Goal: Task Accomplishment & Management: Manage account settings

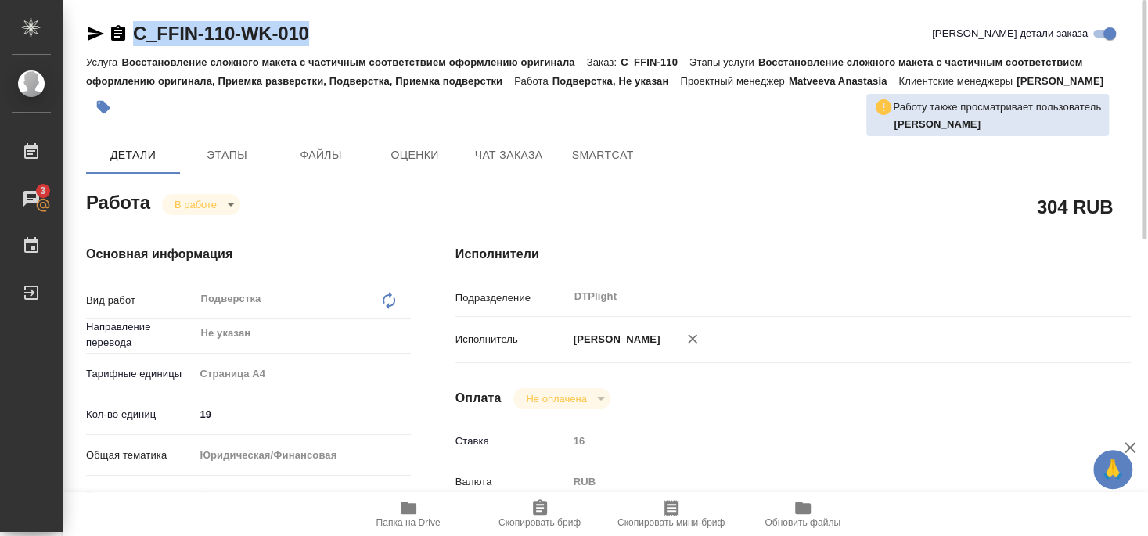
drag, startPoint x: 136, startPoint y: 47, endPoint x: 319, endPoint y: 38, distance: 182.6
click at [319, 38] on div "C_FFIN-110-WK-010 Кратко детали заказа" at bounding box center [608, 36] width 1045 height 31
drag, startPoint x: 83, startPoint y: 37, endPoint x: 408, endPoint y: 6, distance: 326.2
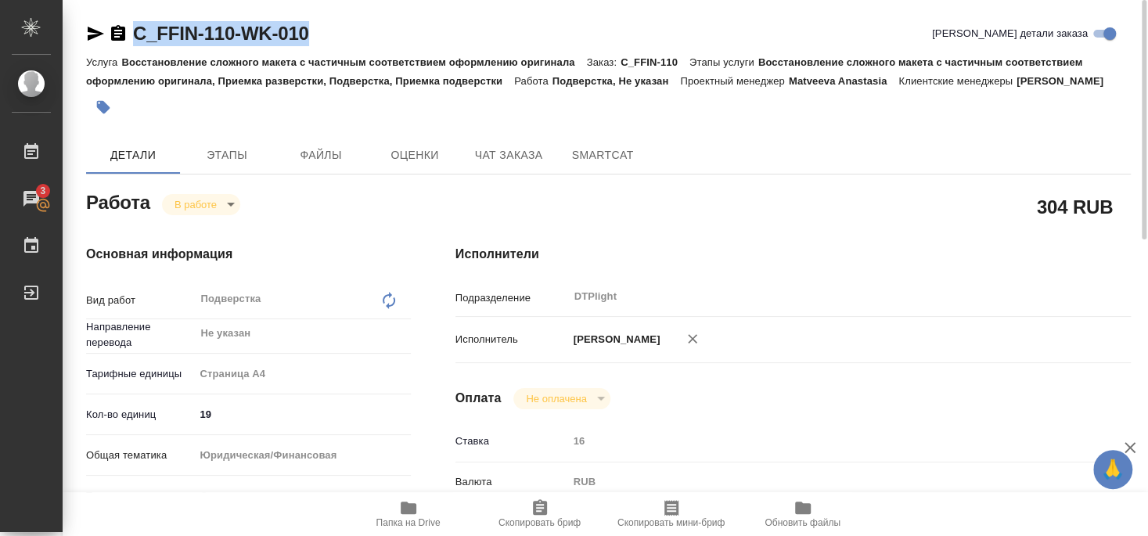
drag, startPoint x: 133, startPoint y: 49, endPoint x: 332, endPoint y: 33, distance: 199.4
click at [332, 33] on div "C_FFIN-110-WK-010 Кратко детали заказа" at bounding box center [608, 36] width 1045 height 31
copy link "C_FFIN-110-WK-010"
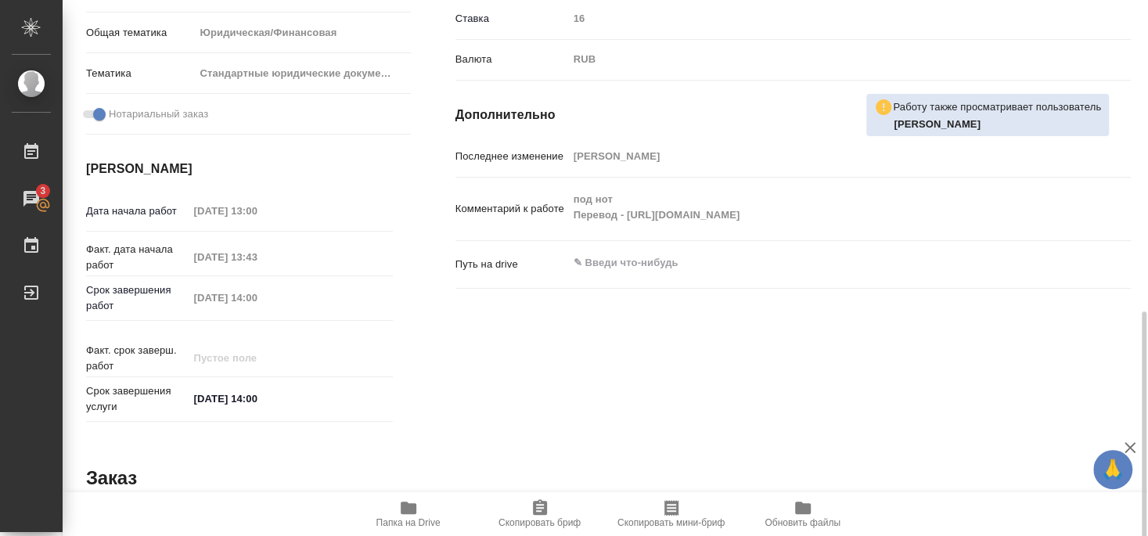
scroll to position [507, 0]
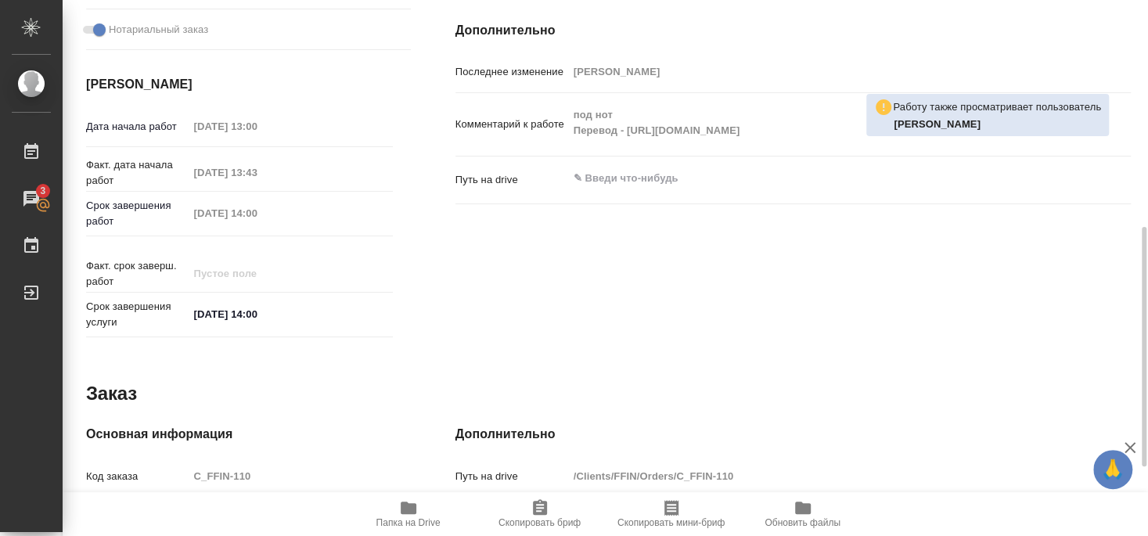
click at [416, 501] on icon "button" at bounding box center [408, 508] width 19 height 19
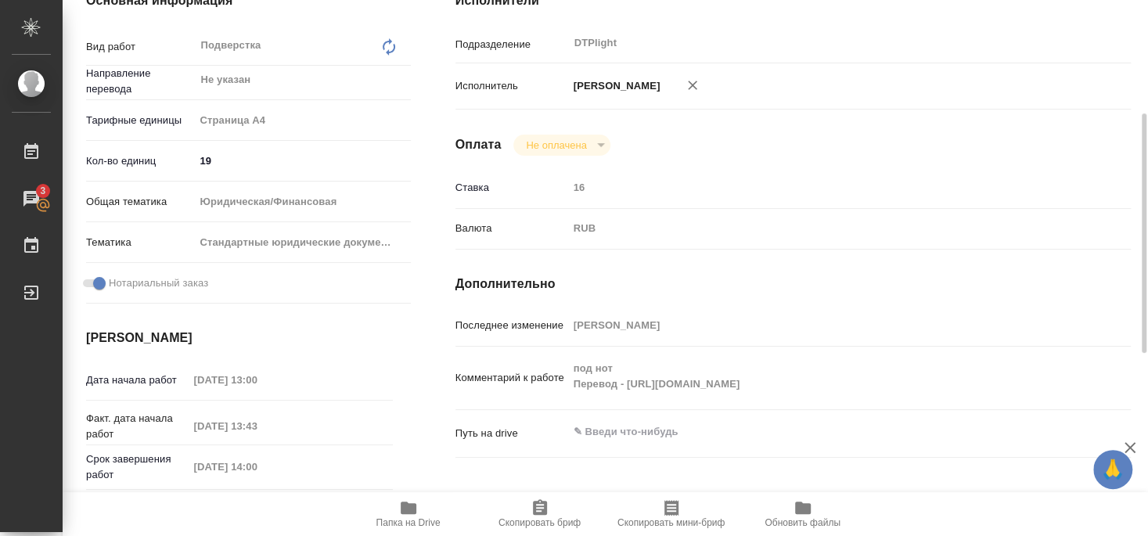
scroll to position [0, 0]
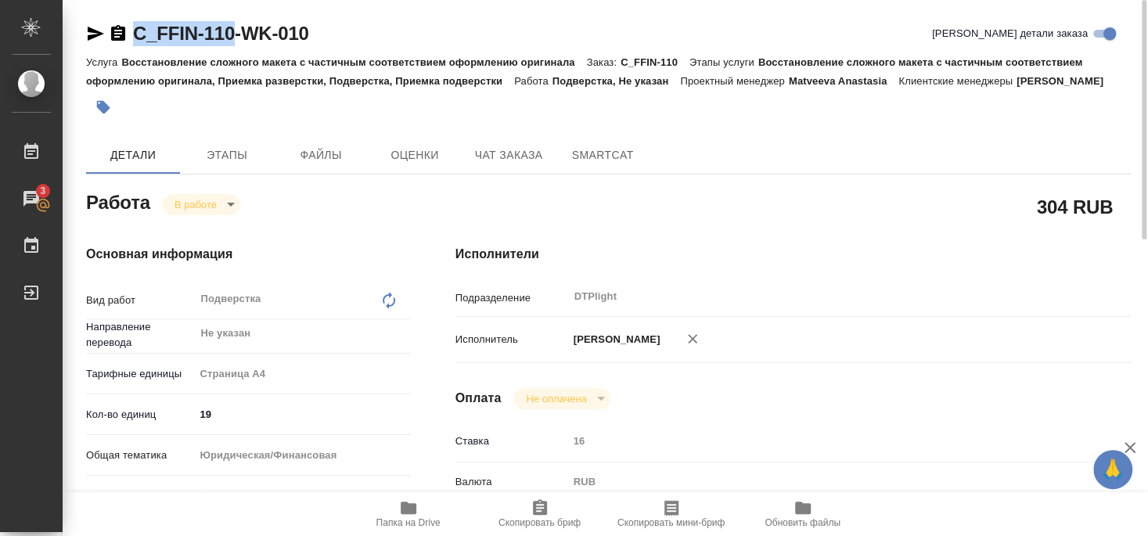
drag, startPoint x: 135, startPoint y: 49, endPoint x: 229, endPoint y: 46, distance: 94.0
click at [230, 45] on div "C_FFIN-110-WK-010 Кратко детали заказа" at bounding box center [608, 36] width 1045 height 31
copy link "C_FFIN-110"
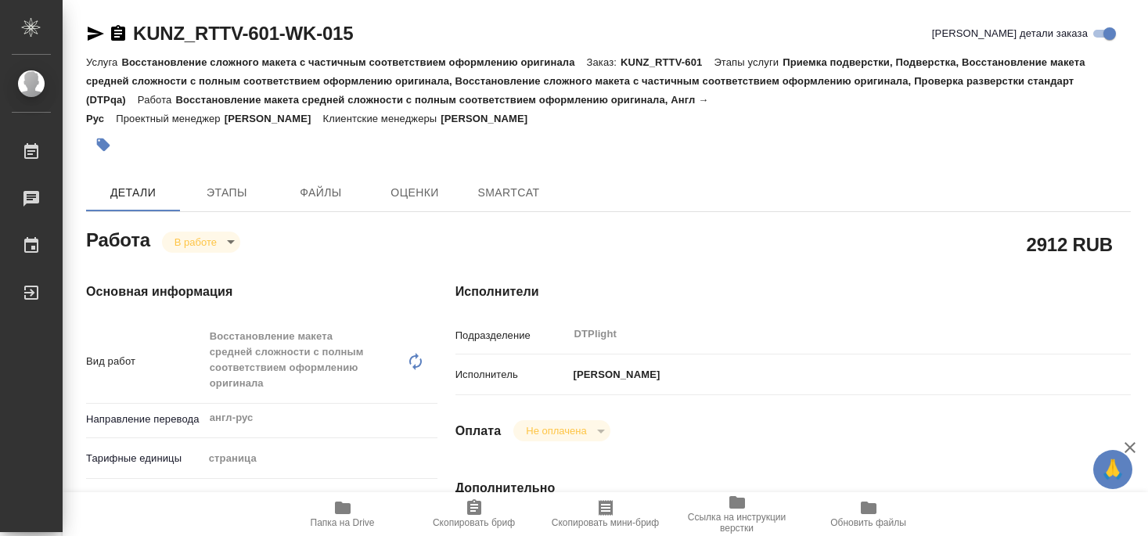
type textarea "x"
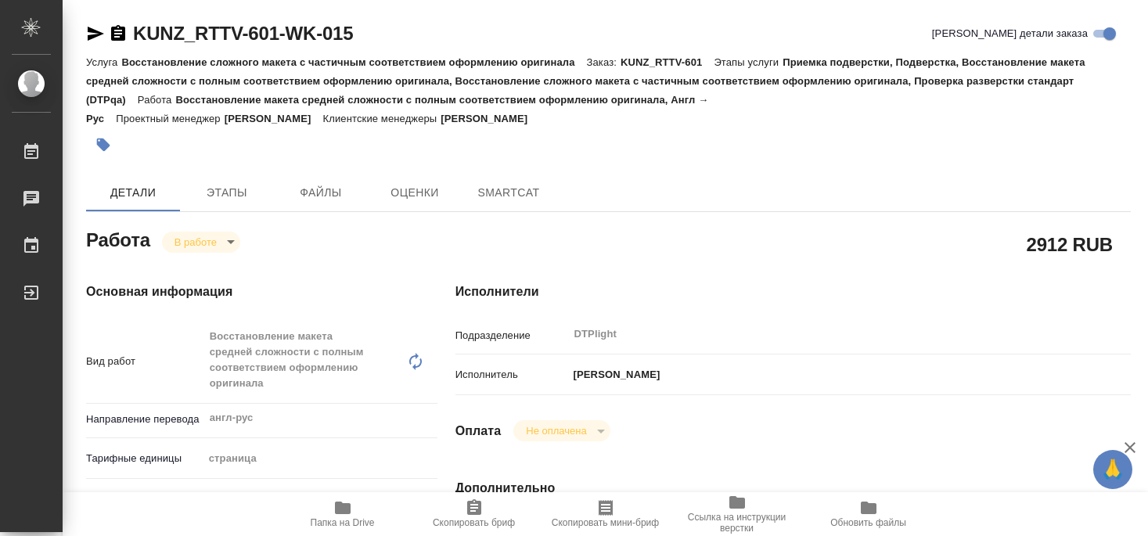
type textarea "x"
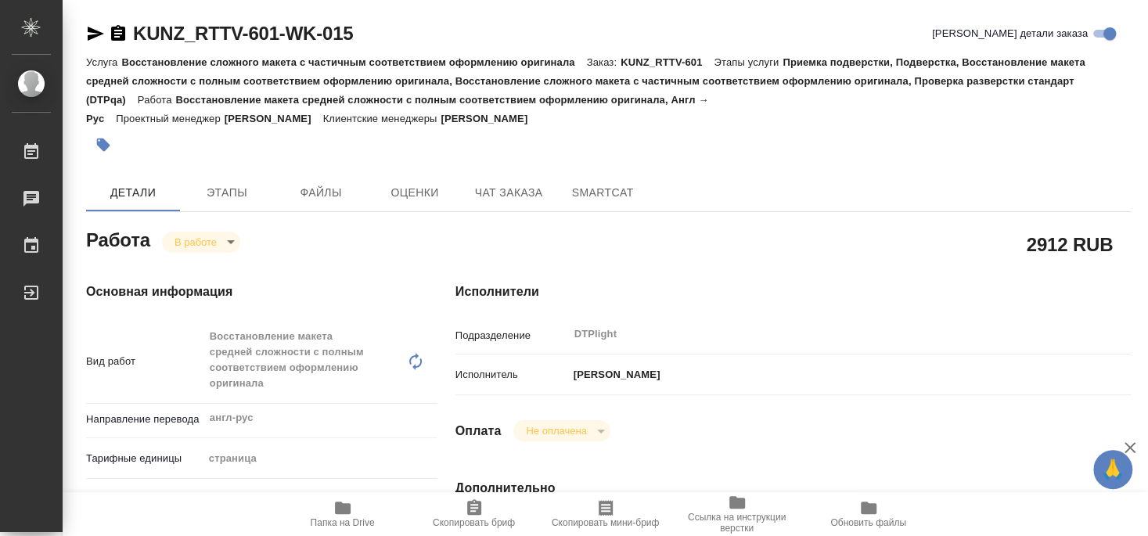
type textarea "x"
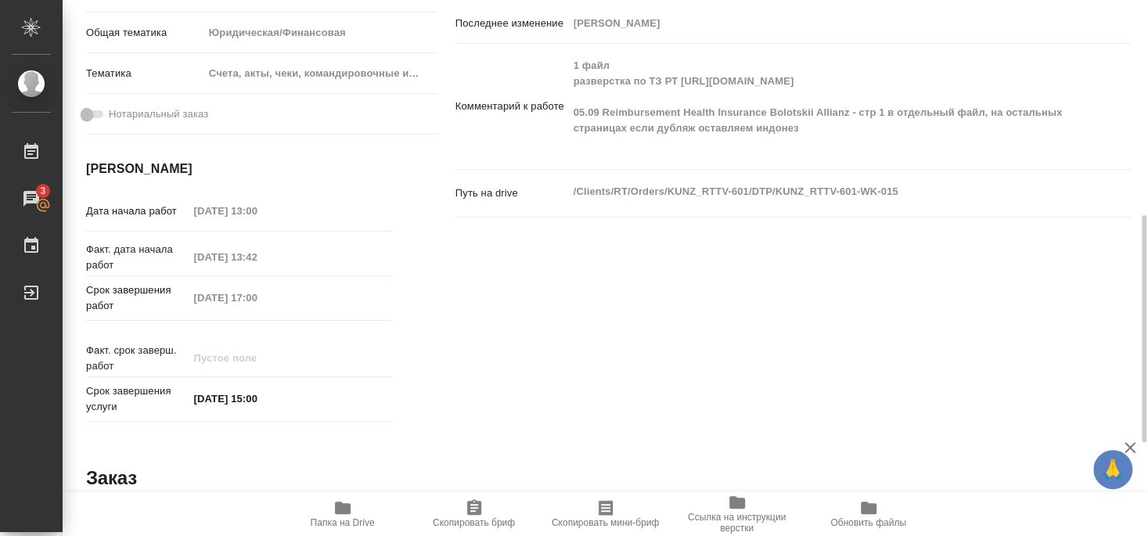
scroll to position [85, 0]
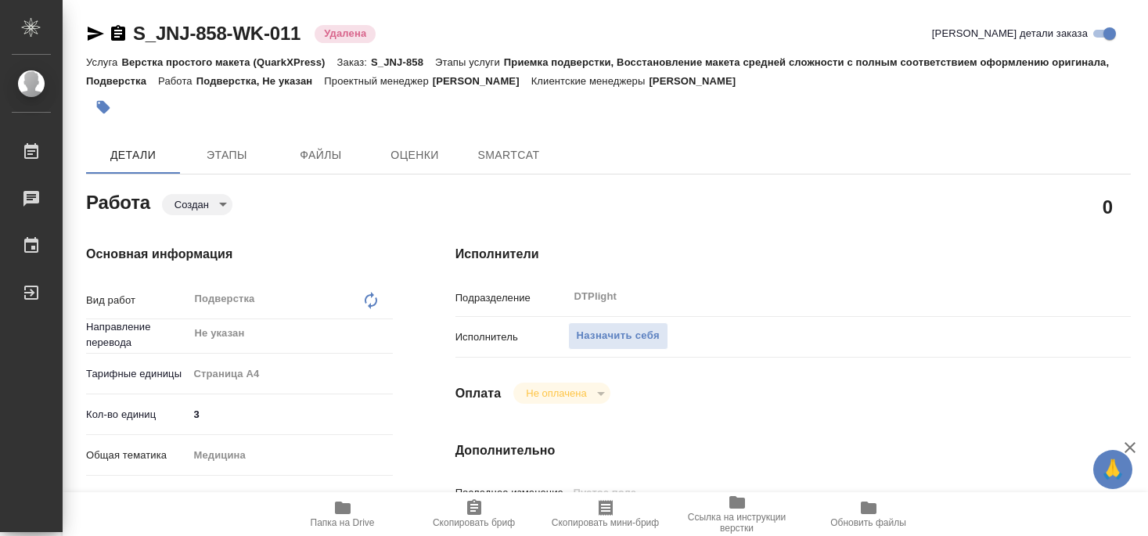
type textarea "x"
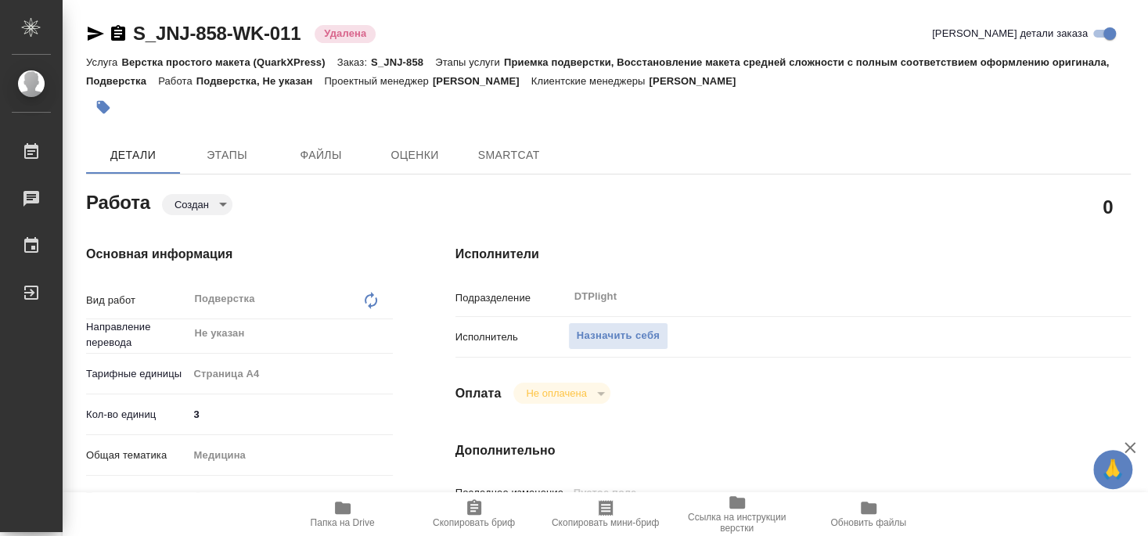
type textarea "x"
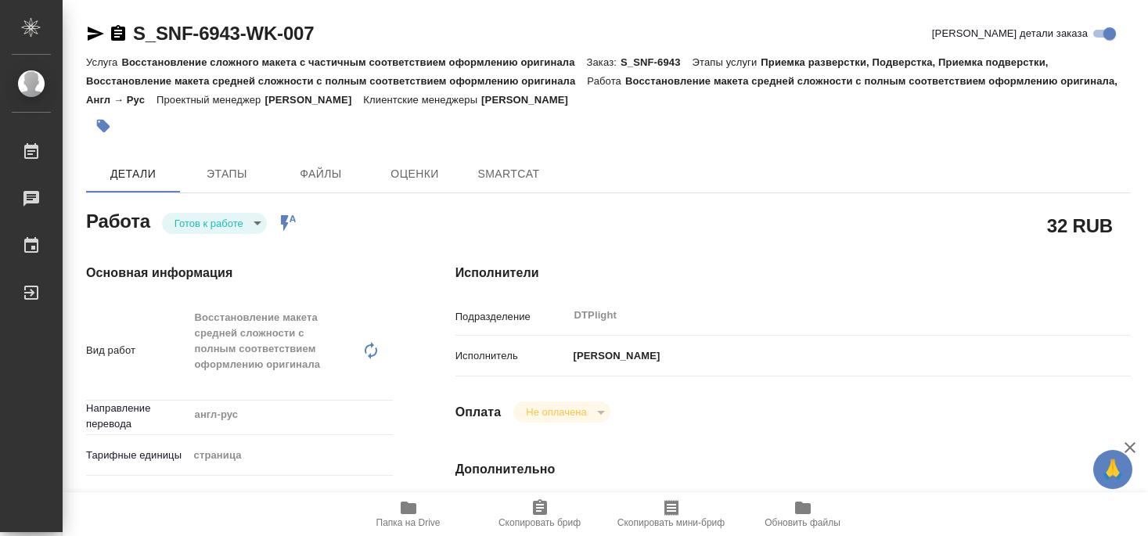
type textarea "x"
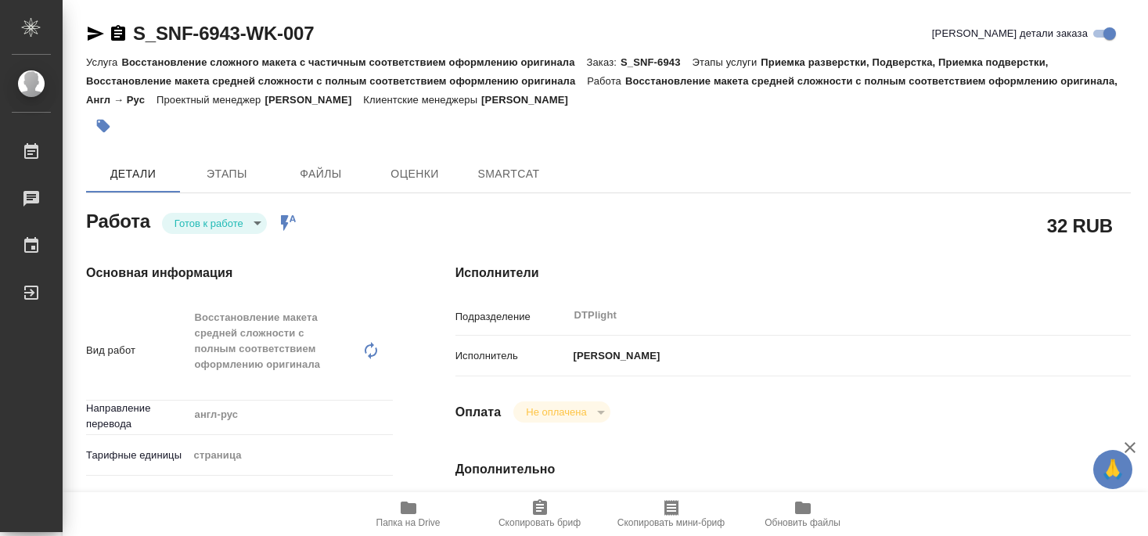
type textarea "x"
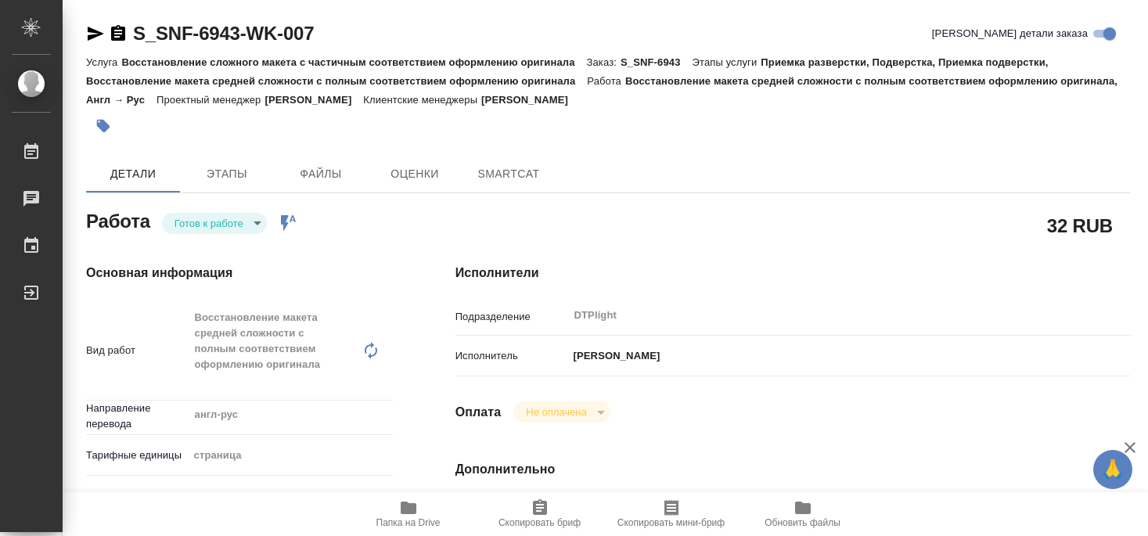
type textarea "x"
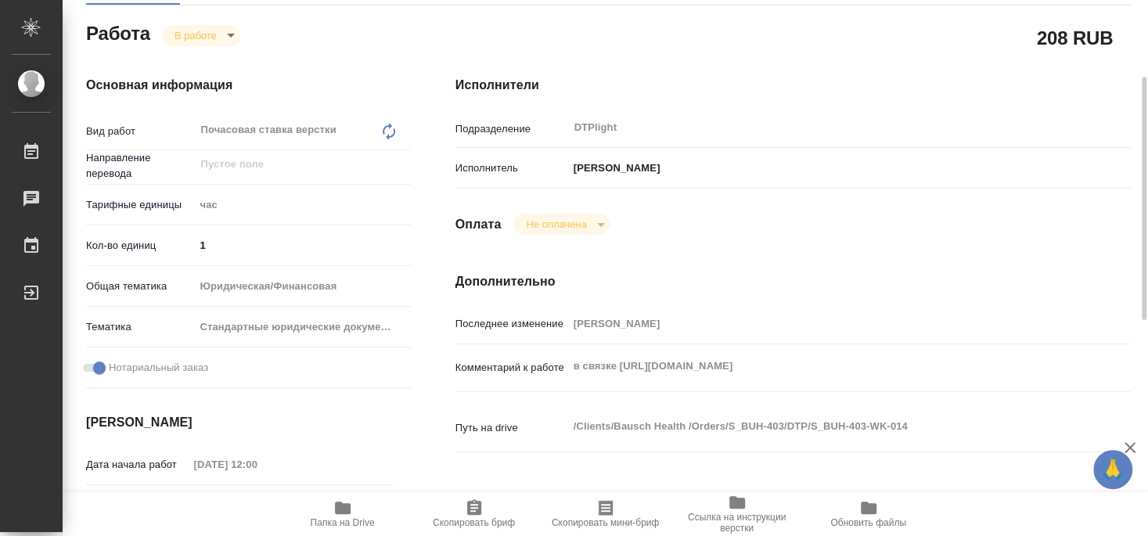
scroll to position [254, 0]
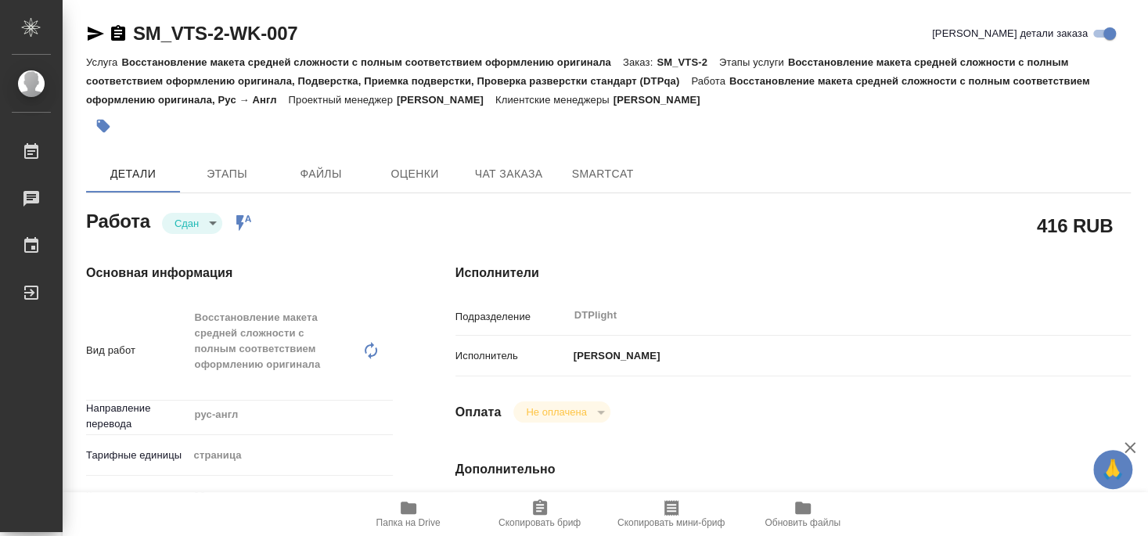
type textarea "x"
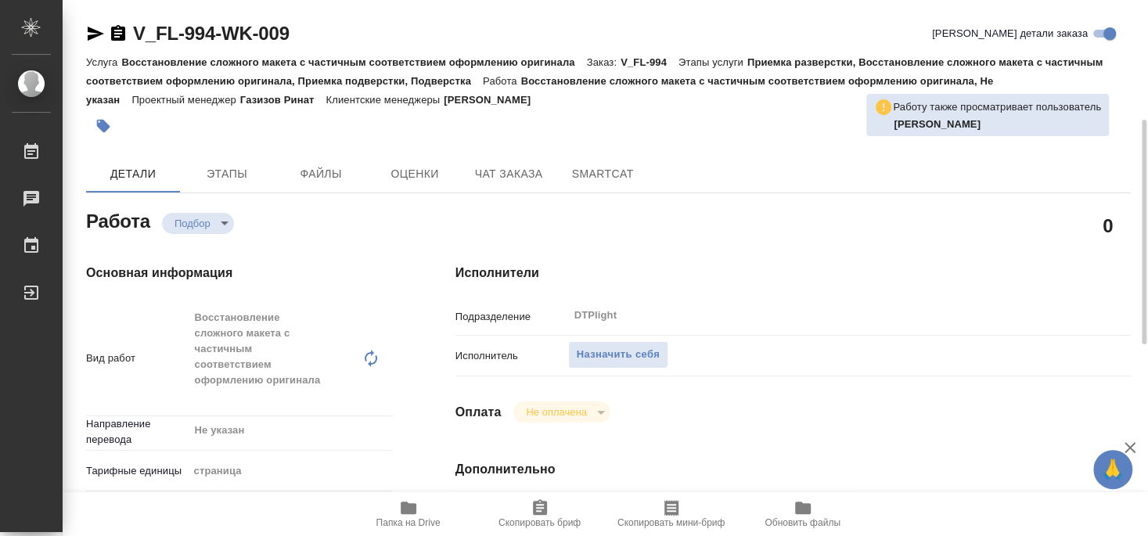
scroll to position [85, 0]
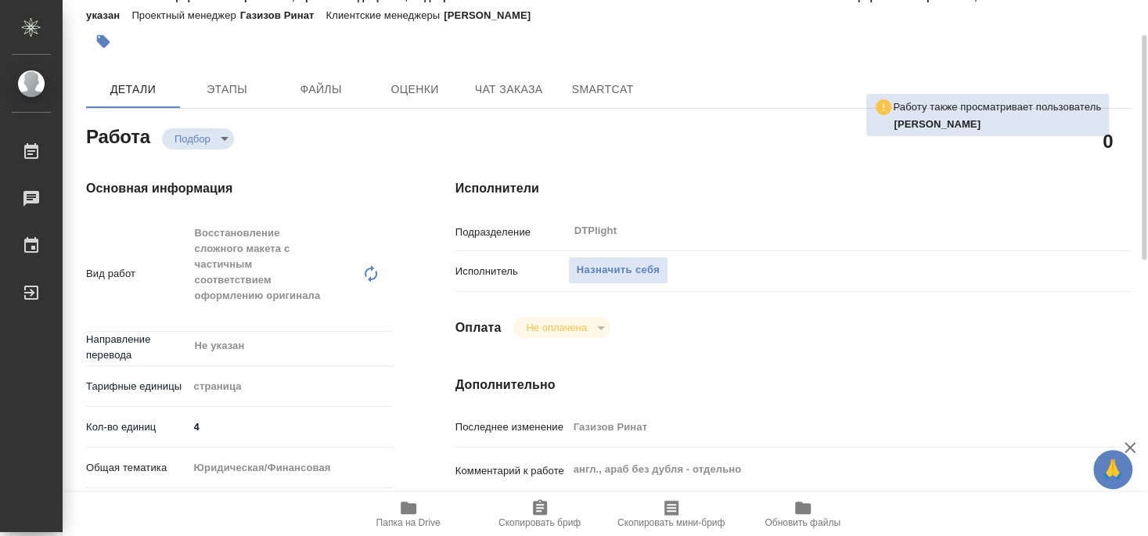
click at [423, 513] on span "Папка на Drive" at bounding box center [408, 514] width 113 height 30
click at [622, 261] on span "Назначить себя" at bounding box center [618, 270] width 83 height 18
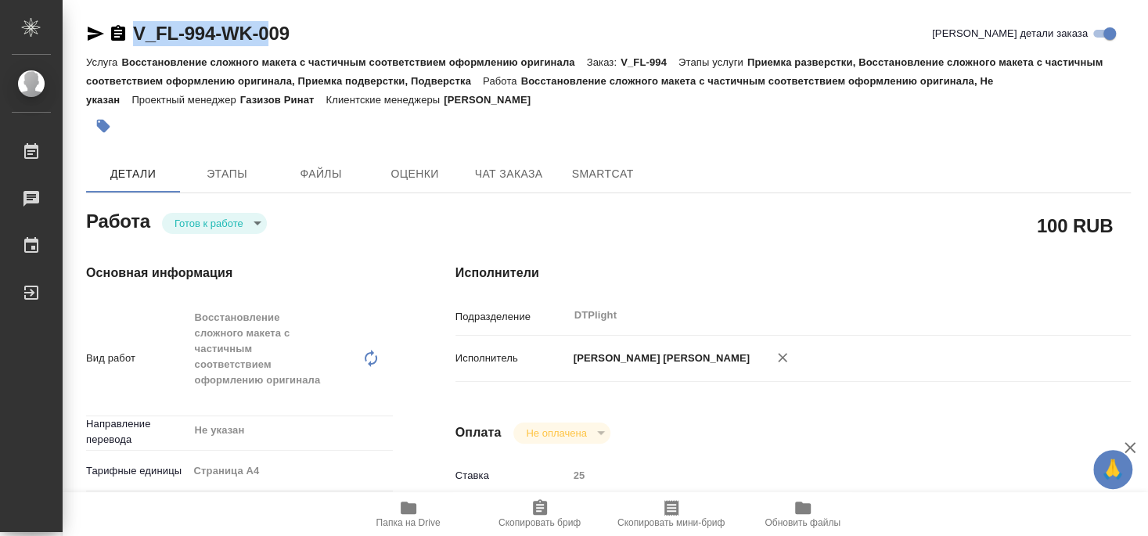
drag, startPoint x: 131, startPoint y: 45, endPoint x: 243, endPoint y: 63, distance: 113.5
click at [264, 46] on div "V_FL-994-WK-009" at bounding box center [187, 33] width 203 height 25
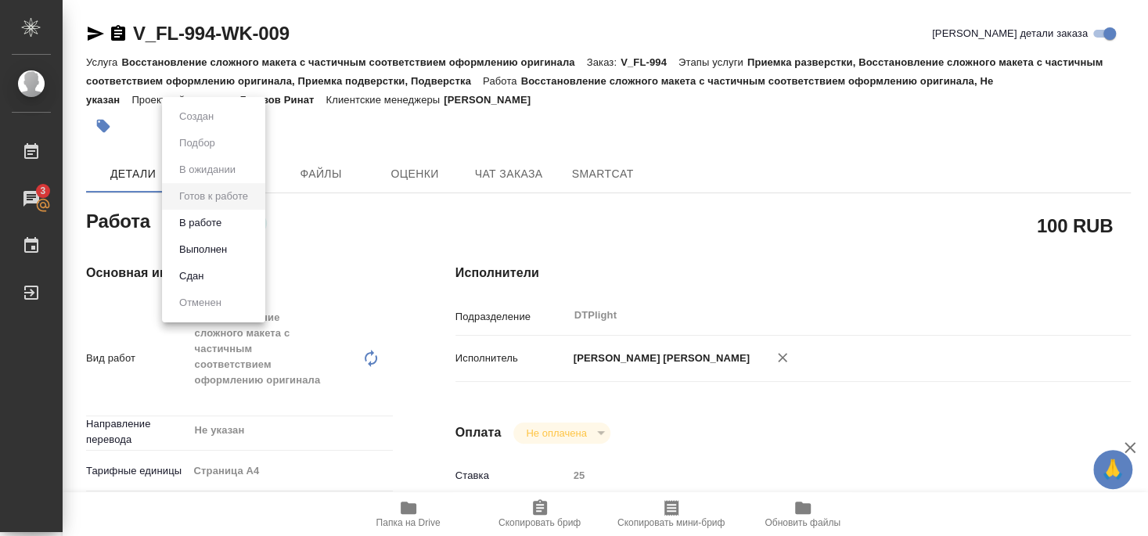
click at [214, 223] on button "В работе" at bounding box center [201, 222] width 52 height 17
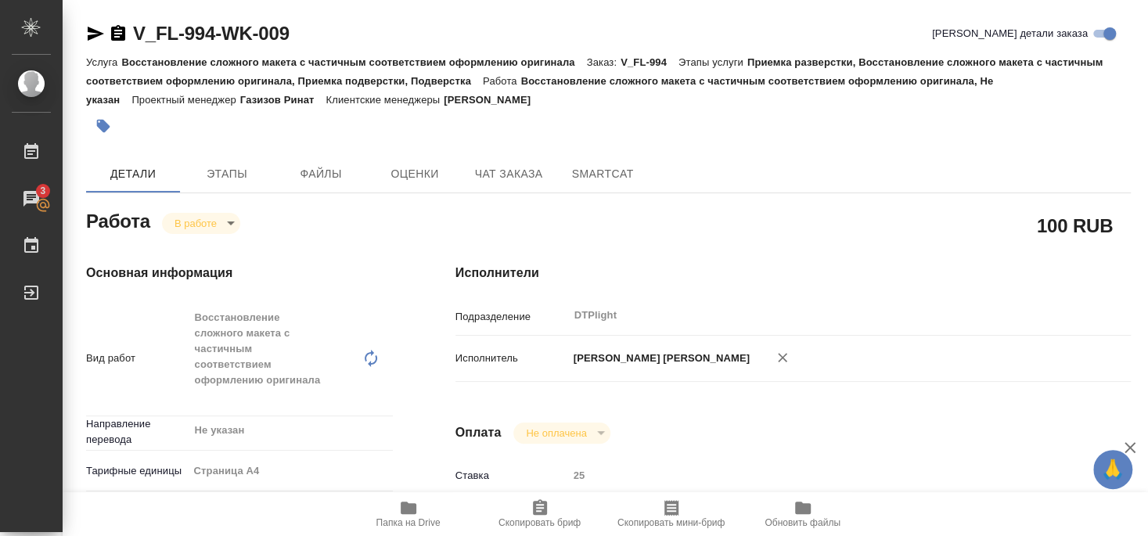
type textarea "x"
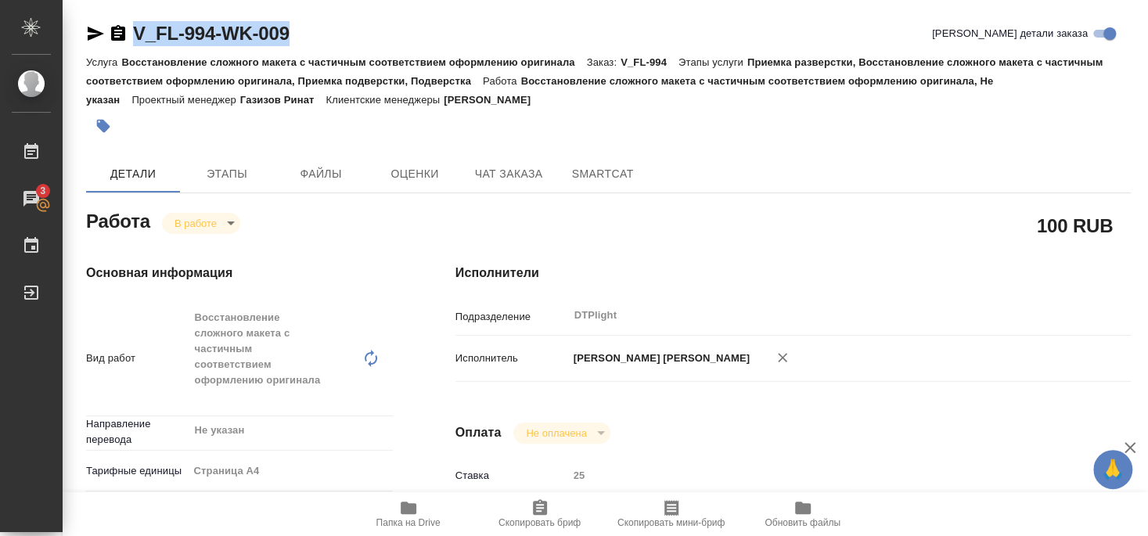
drag, startPoint x: 131, startPoint y: 50, endPoint x: 332, endPoint y: 38, distance: 200.8
click at [332, 38] on div "V_FL-994-WK-009 Кратко детали заказа" at bounding box center [608, 36] width 1045 height 31
type textarea "x"
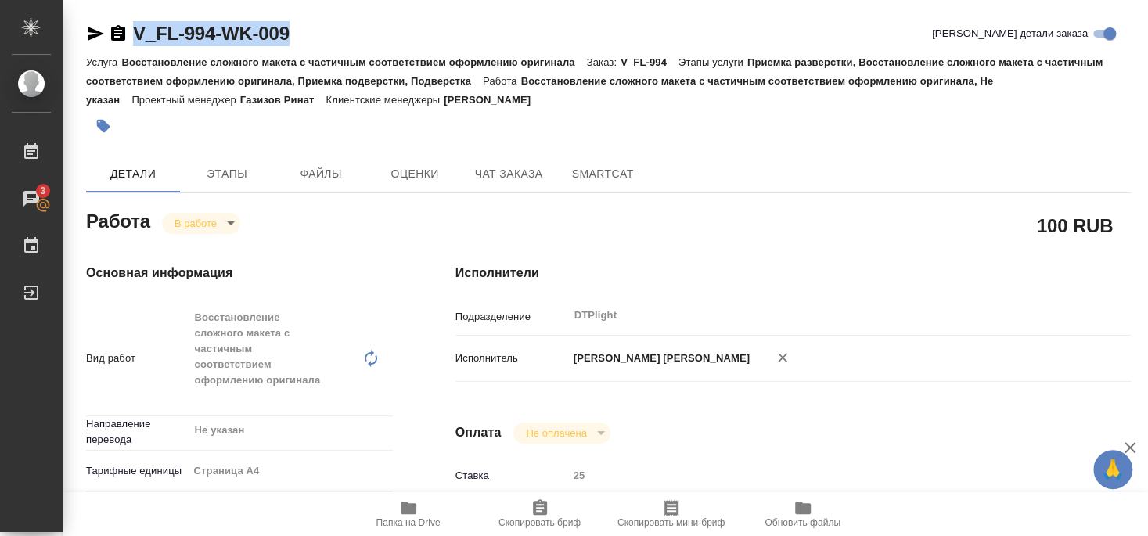
type textarea "x"
copy link "V_FL-994-WK-009"
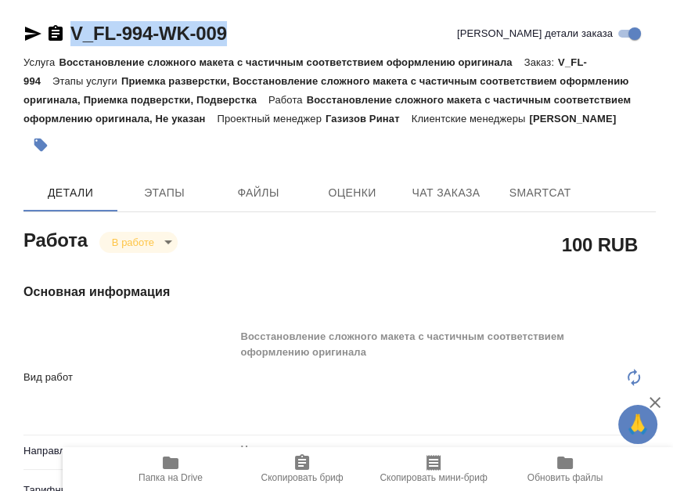
type textarea "x"
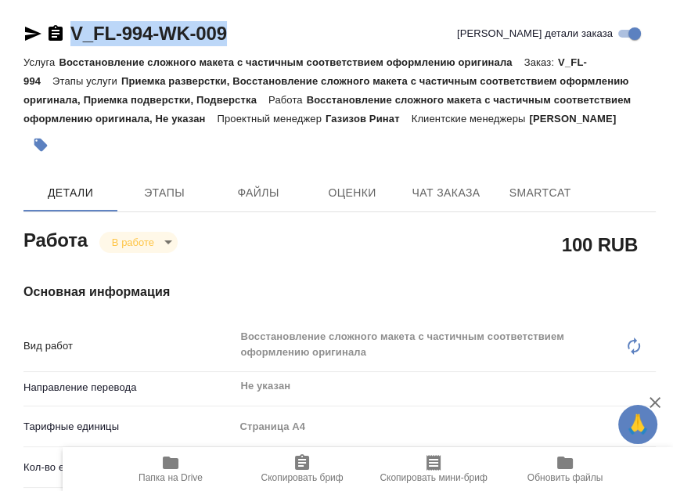
click at [304, 283] on h4 "Основная информация" at bounding box center [339, 292] width 632 height 19
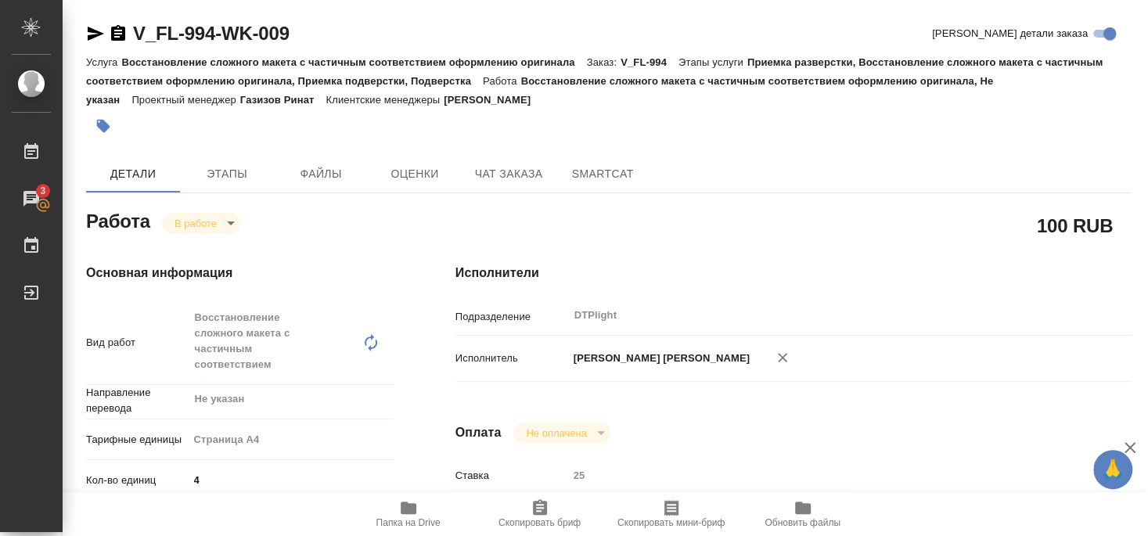
type textarea "x"
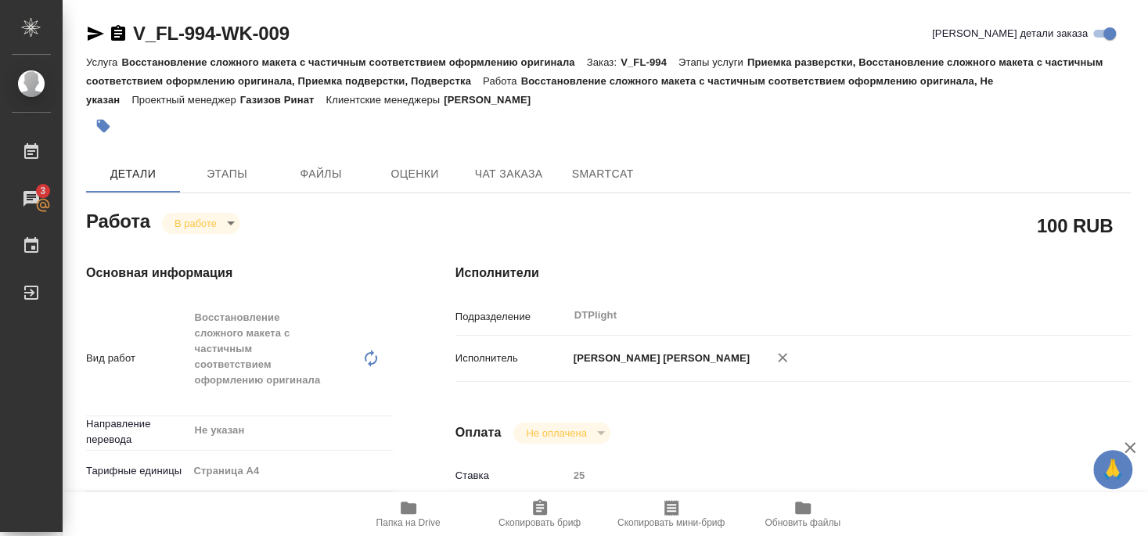
type textarea "x"
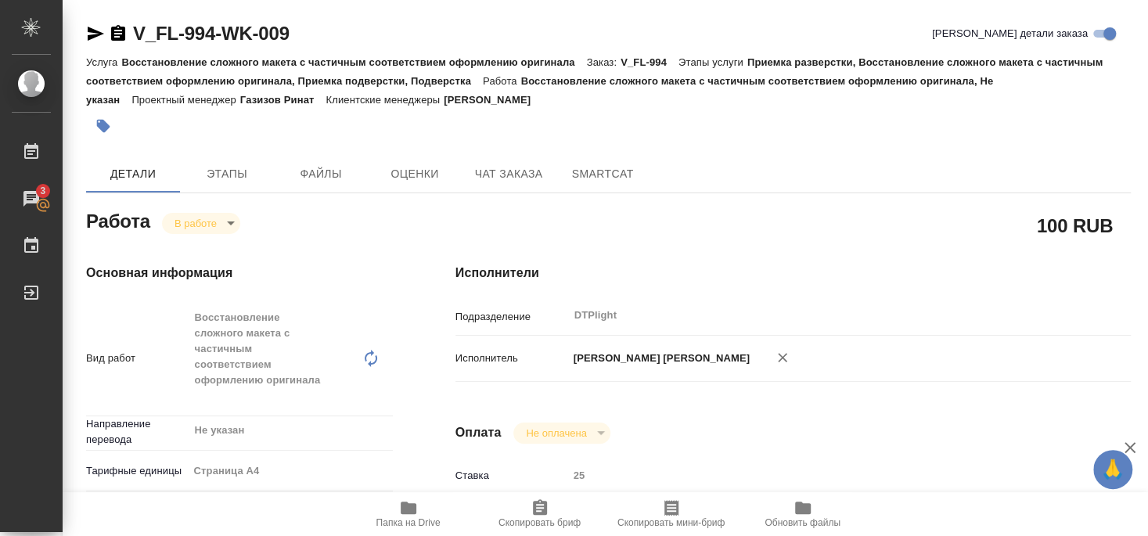
type textarea "x"
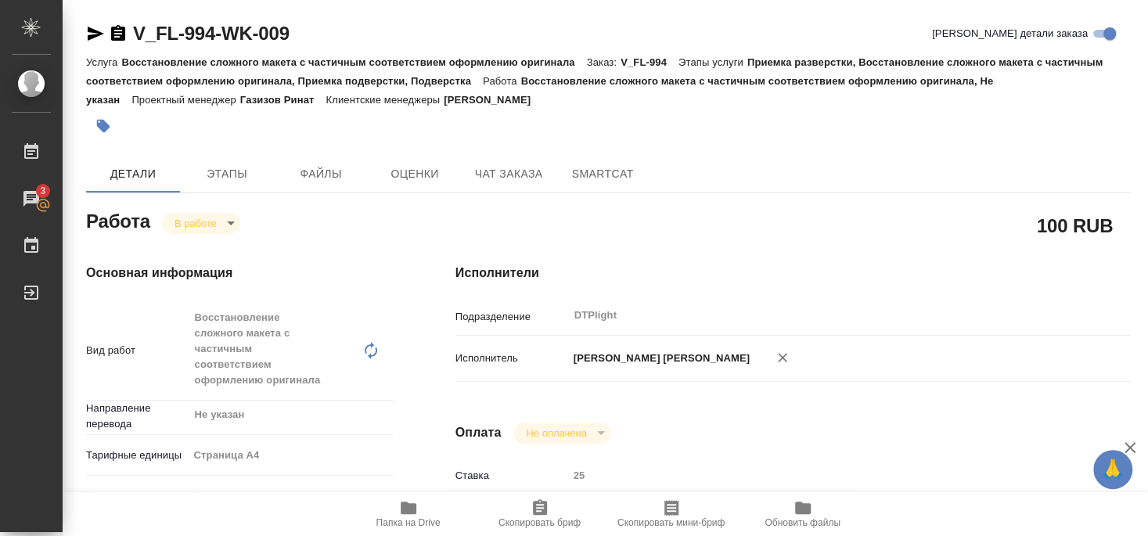
type textarea "x"
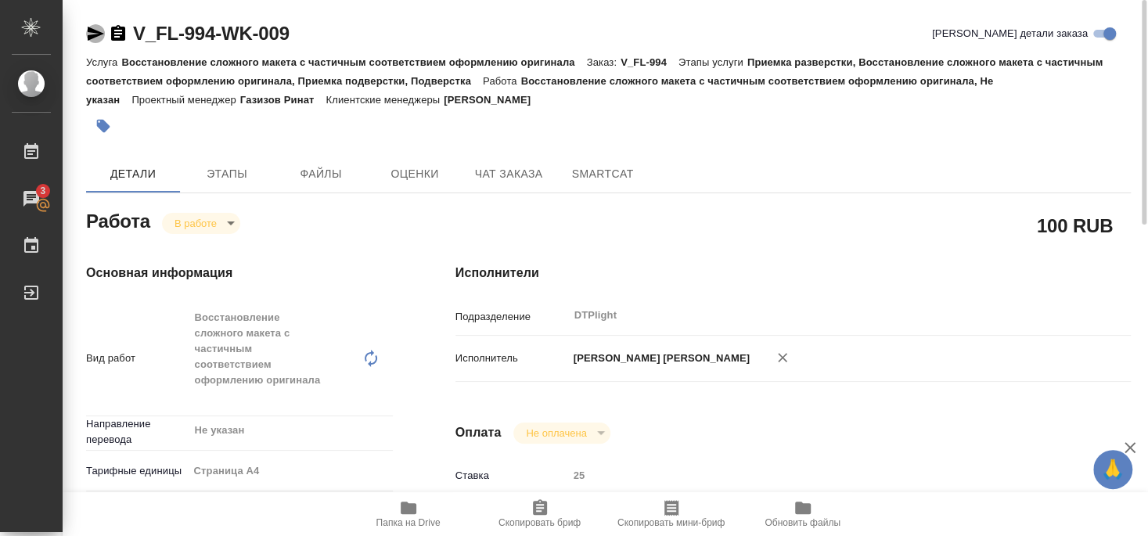
click at [92, 37] on icon "button" at bounding box center [96, 34] width 16 height 14
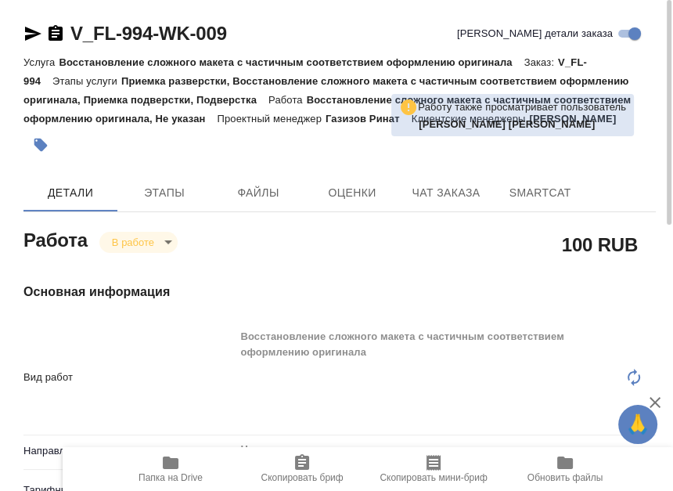
type textarea "x"
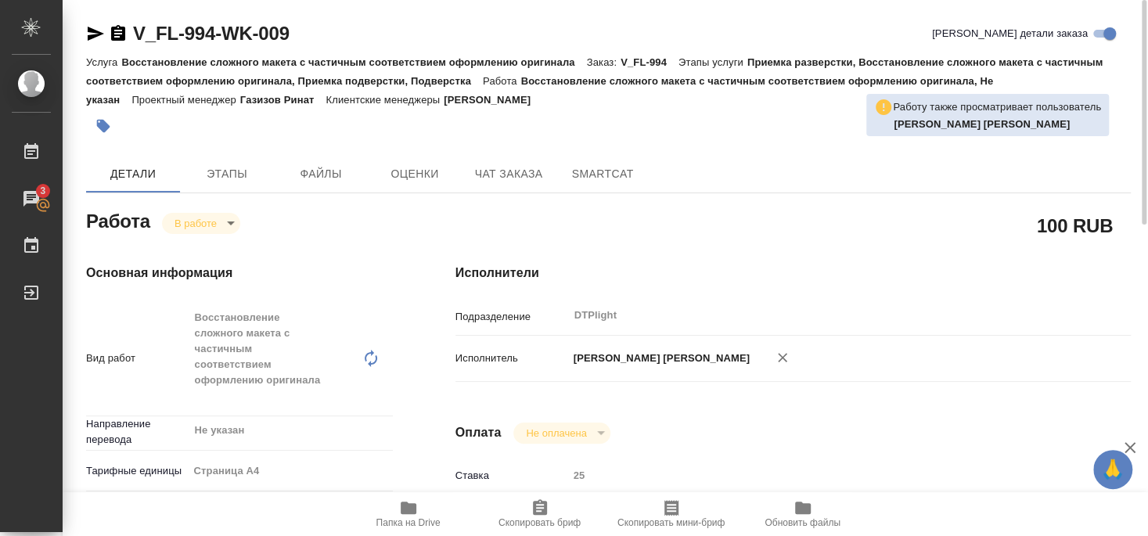
type textarea "x"
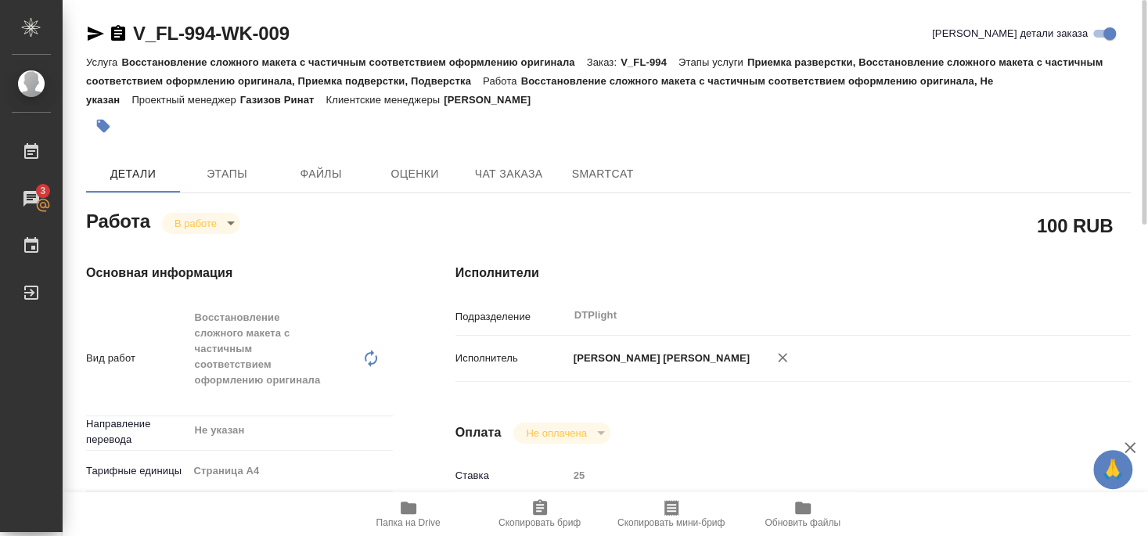
type textarea "x"
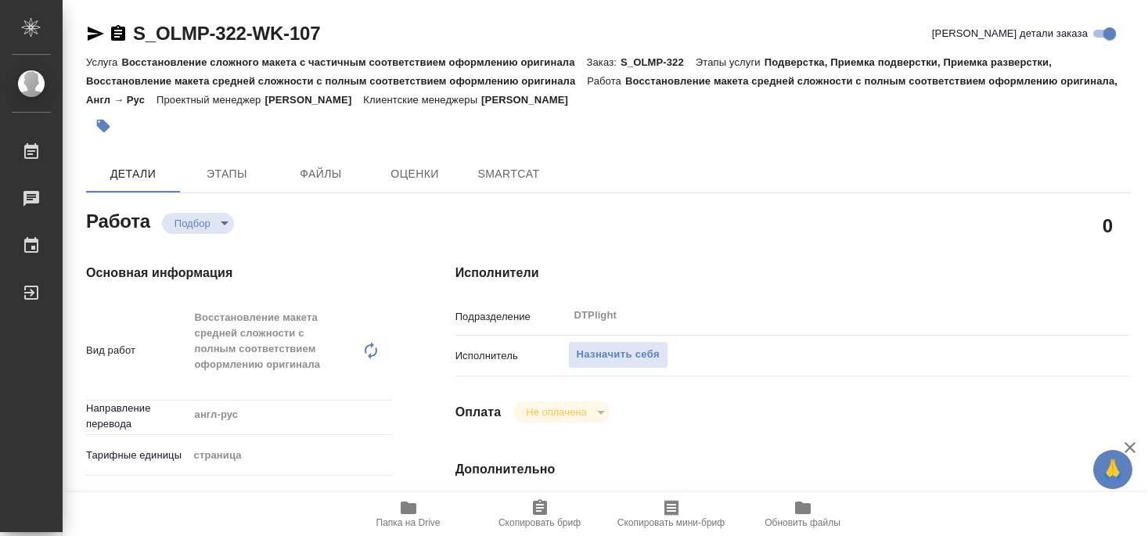
type textarea "x"
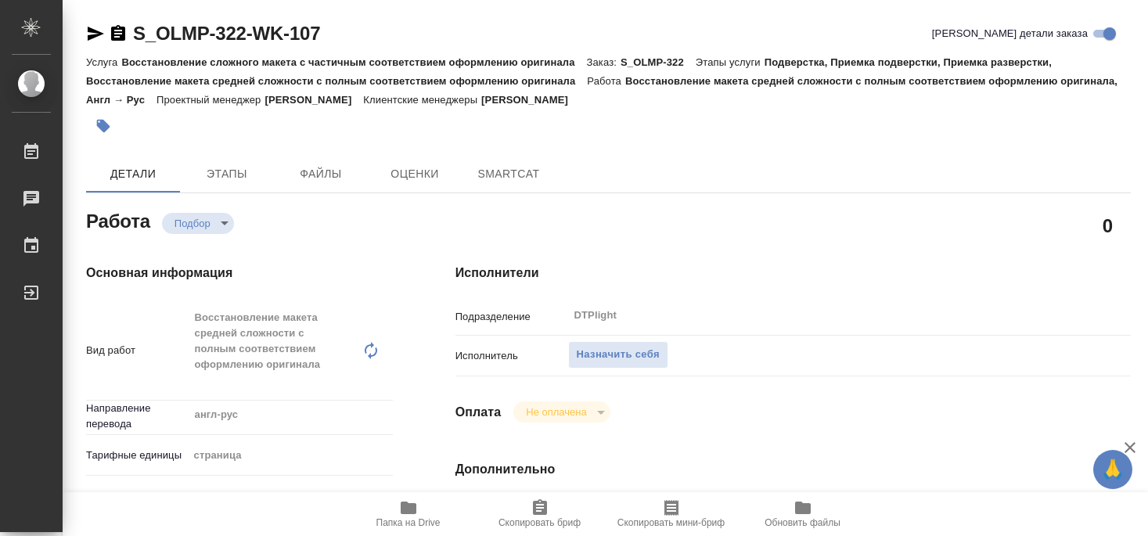
type textarea "x"
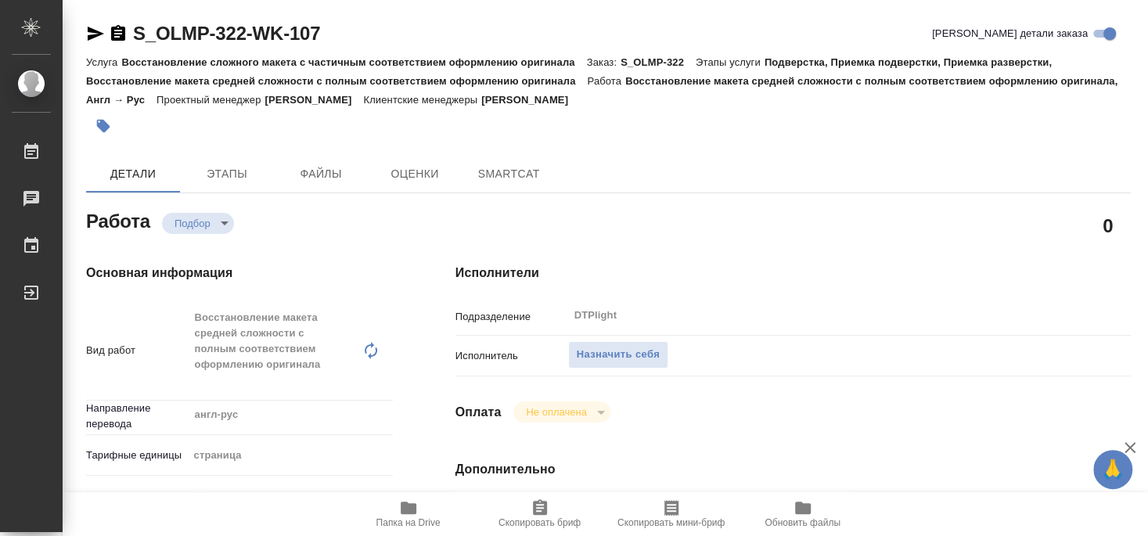
type textarea "x"
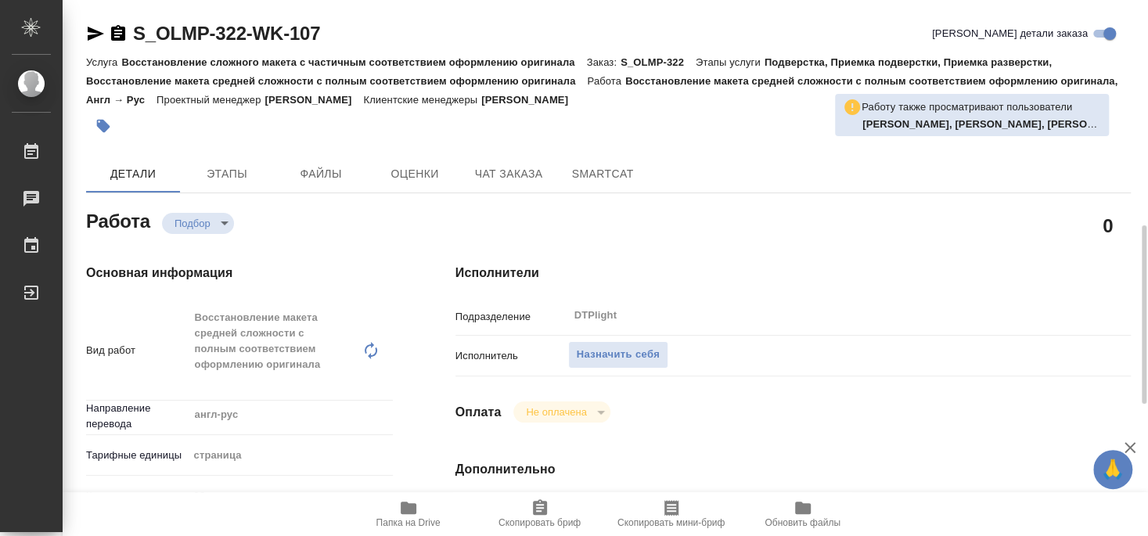
type textarea "x"
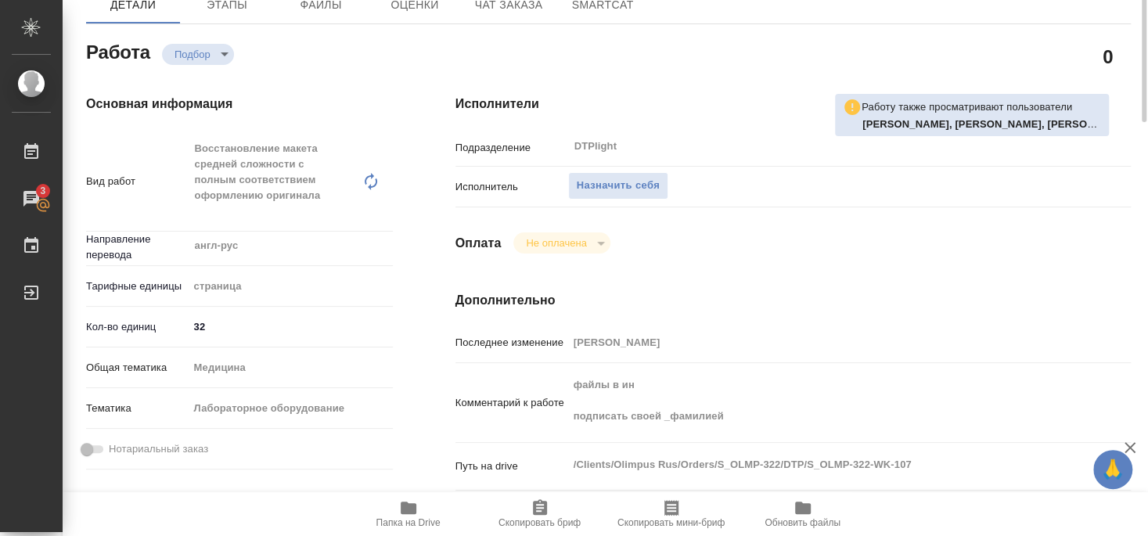
scroll to position [85, 0]
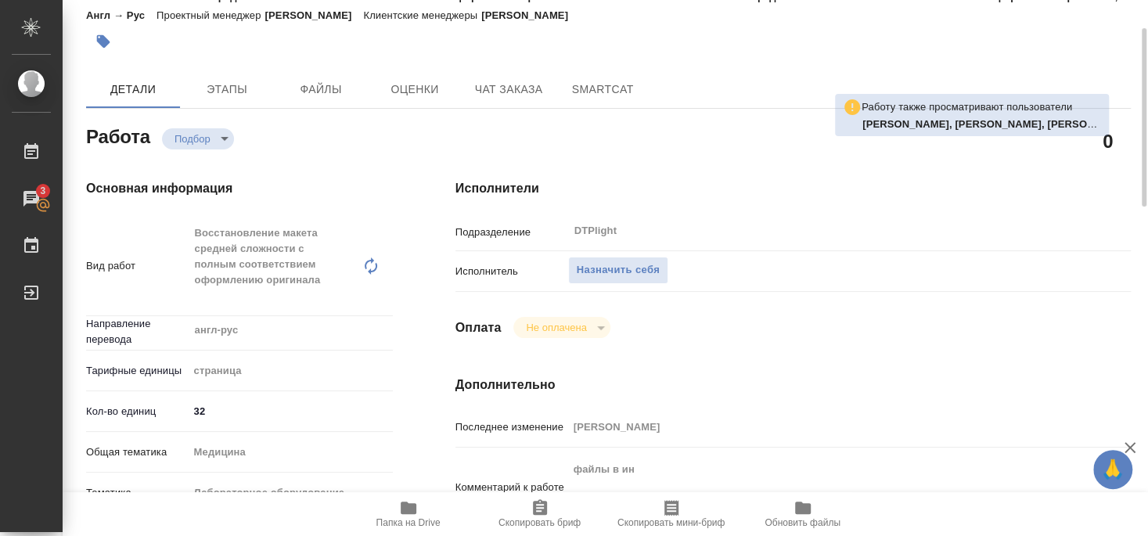
click at [403, 518] on span "Папка на Drive" at bounding box center [408, 522] width 64 height 11
drag, startPoint x: 650, startPoint y: 250, endPoint x: 669, endPoint y: 357, distance: 108.9
click at [649, 261] on span "Назначить себя" at bounding box center [618, 270] width 83 height 18
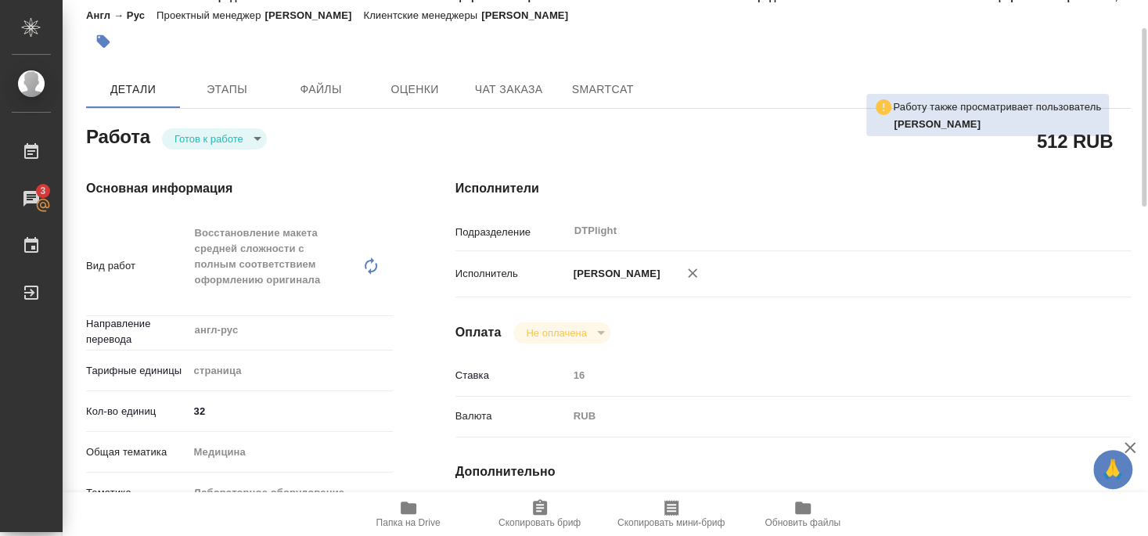
scroll to position [169, 0]
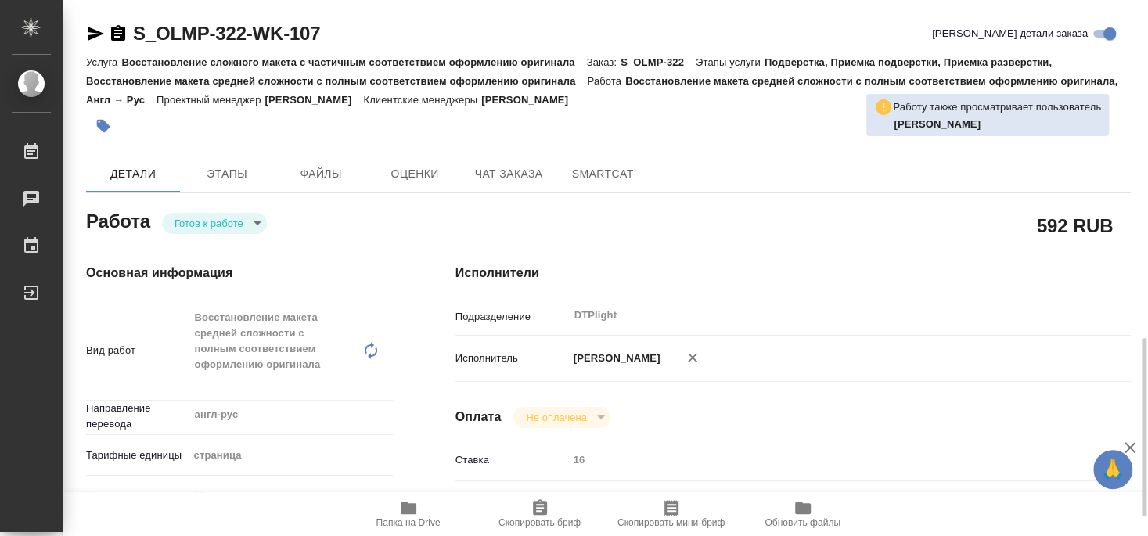
type textarea "x"
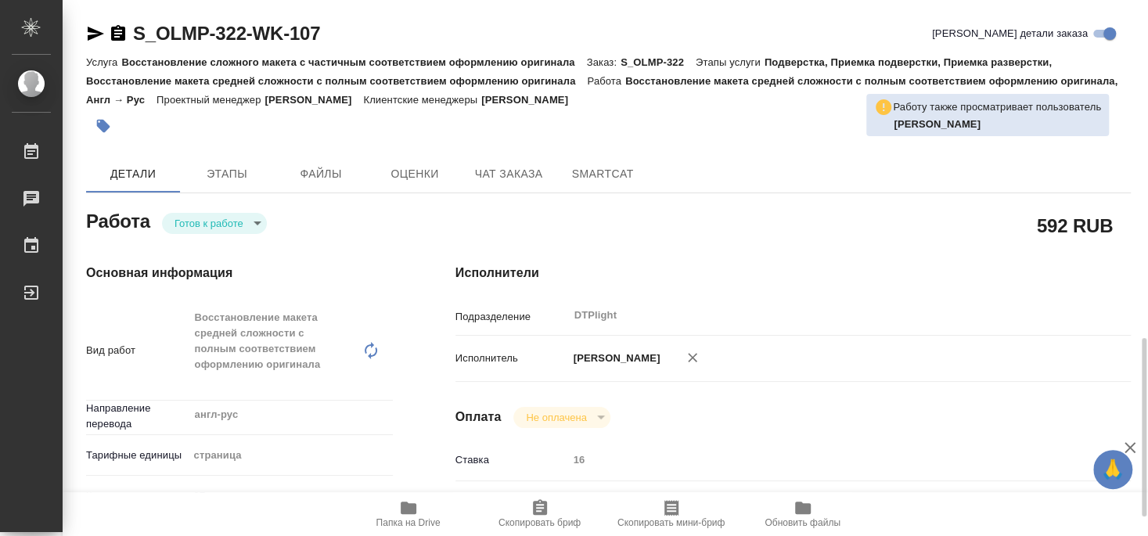
scroll to position [254, 0]
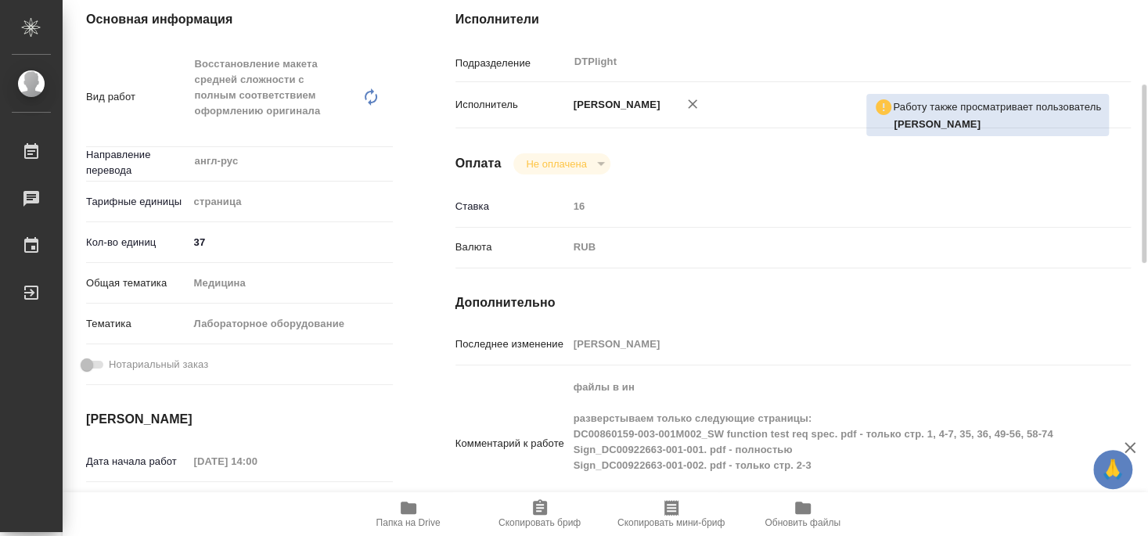
type textarea "x"
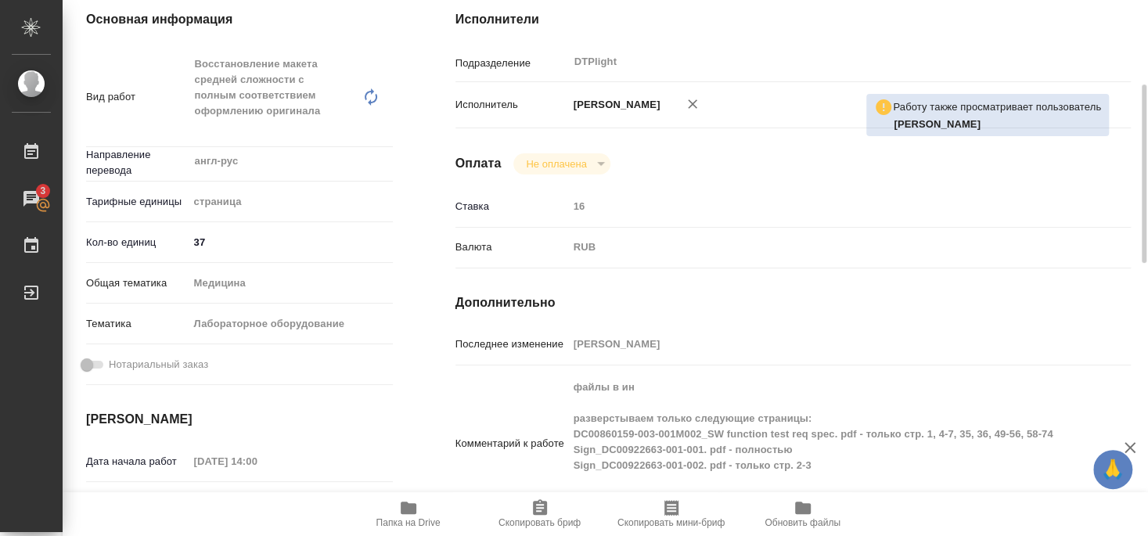
type textarea "x"
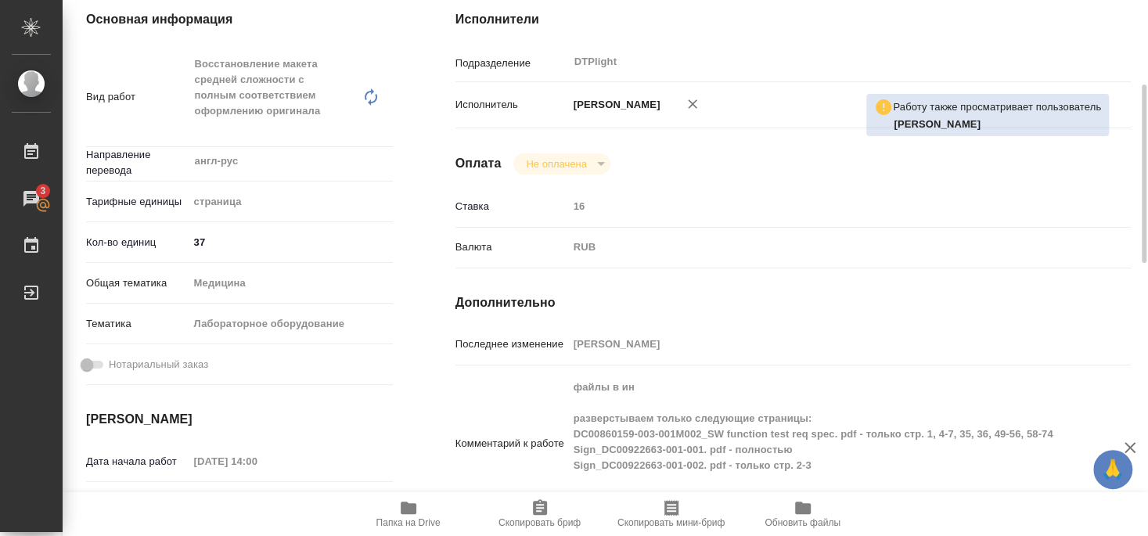
scroll to position [169, 0]
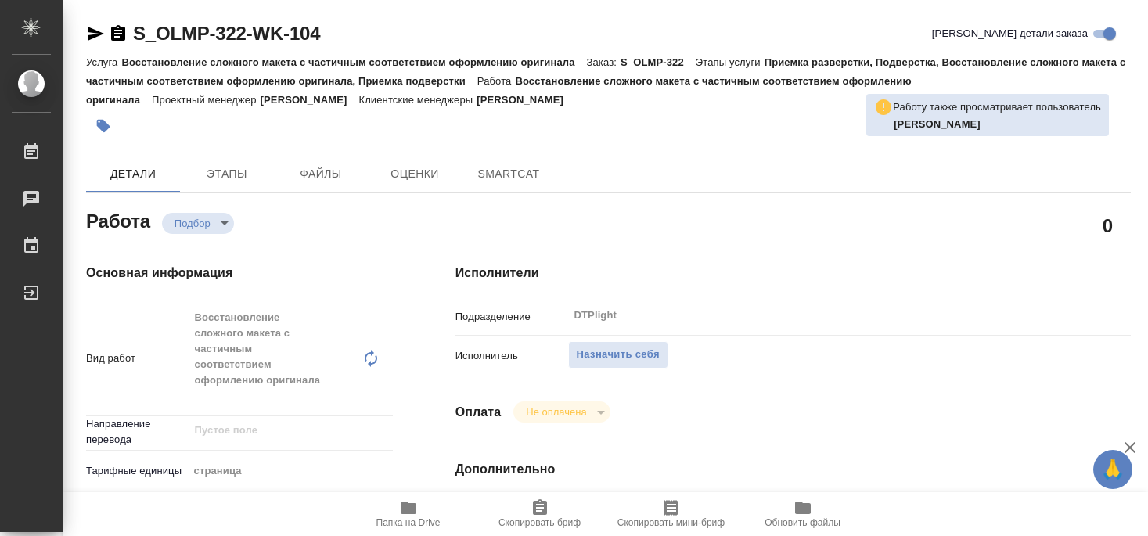
type textarea "x"
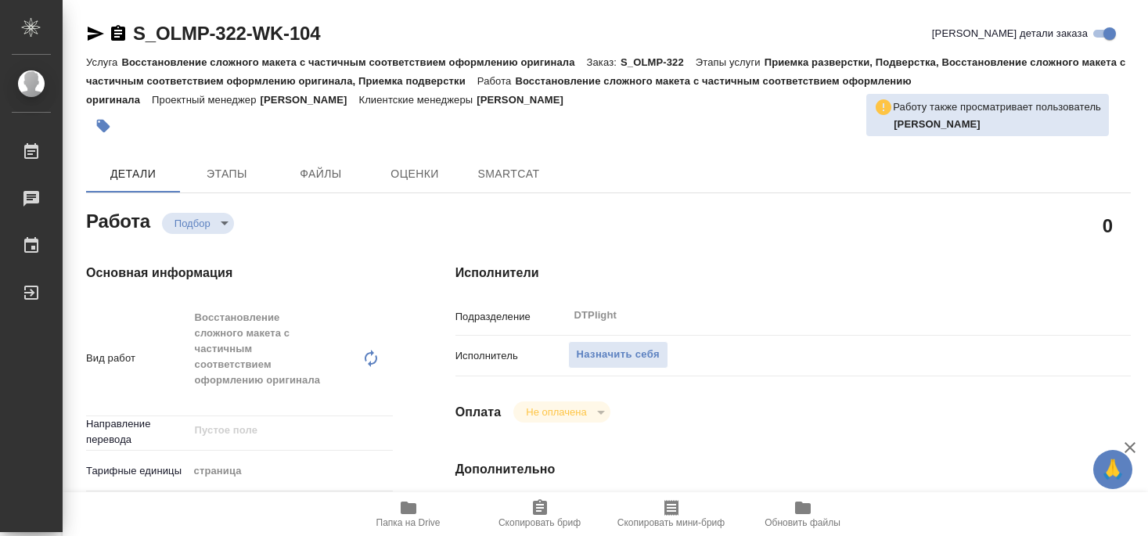
type textarea "x"
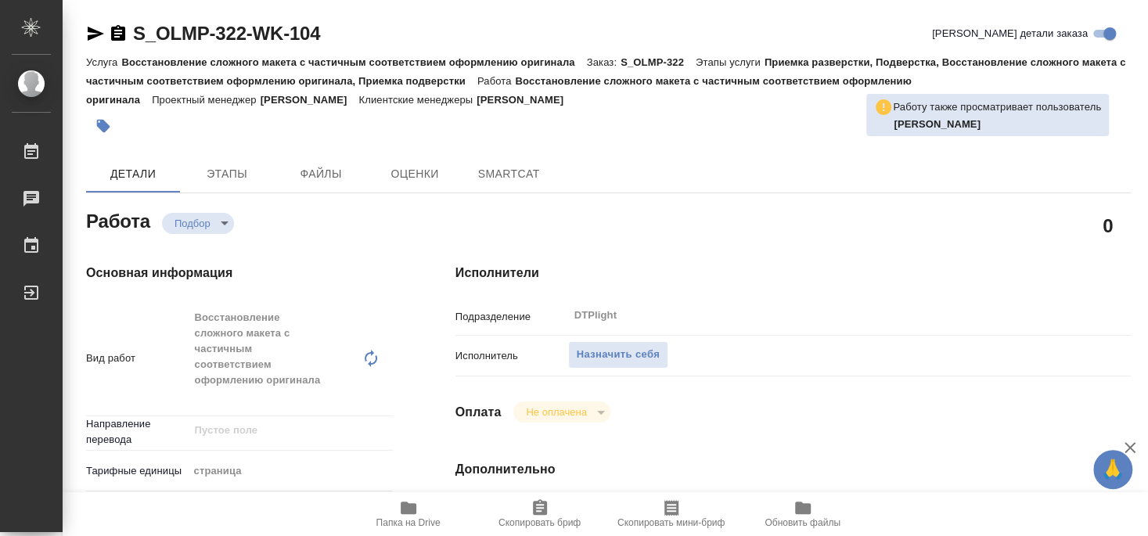
type textarea "x"
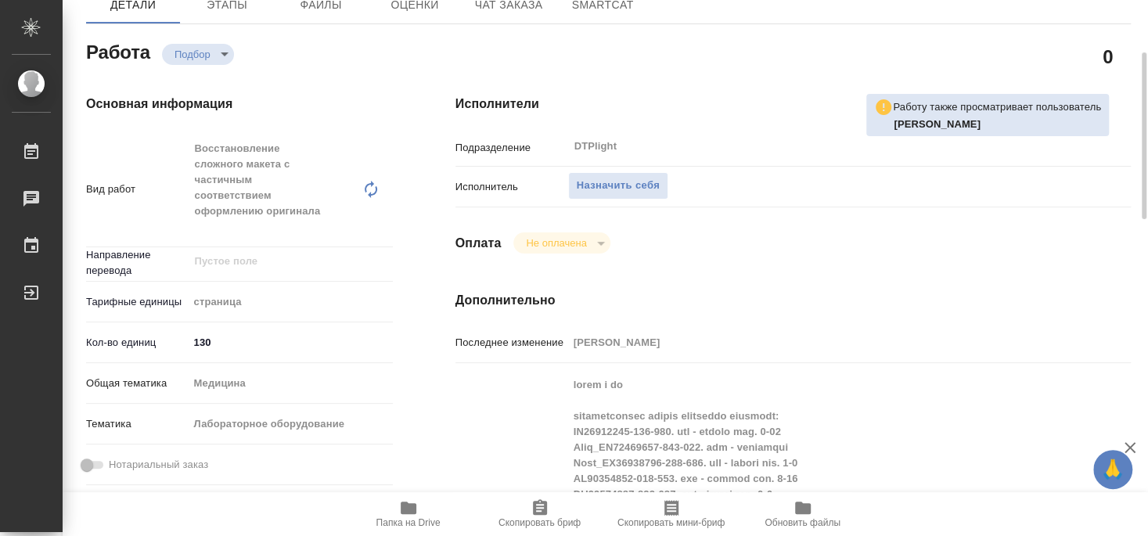
type textarea "x"
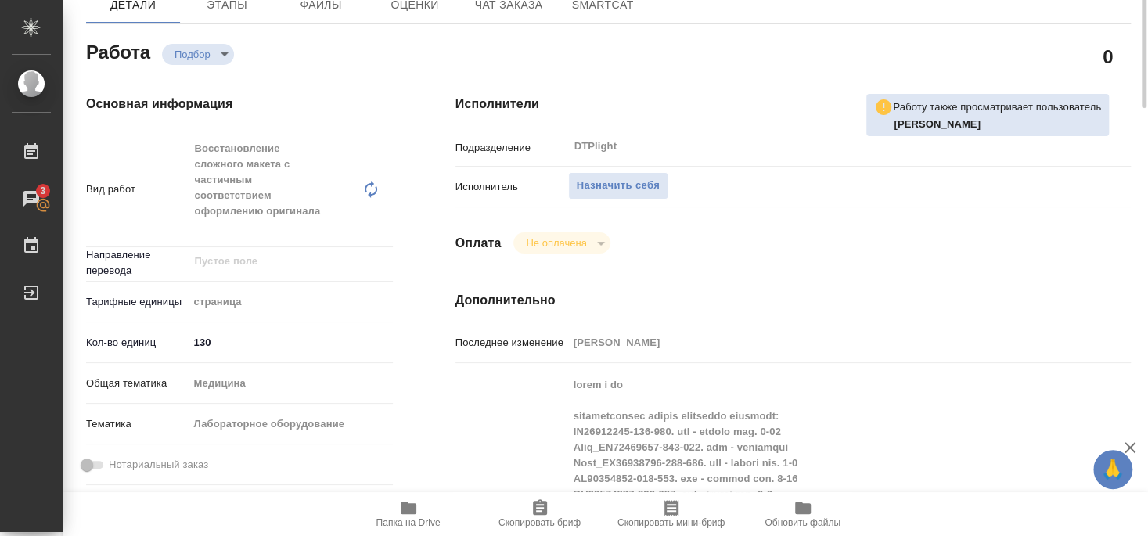
scroll to position [85, 0]
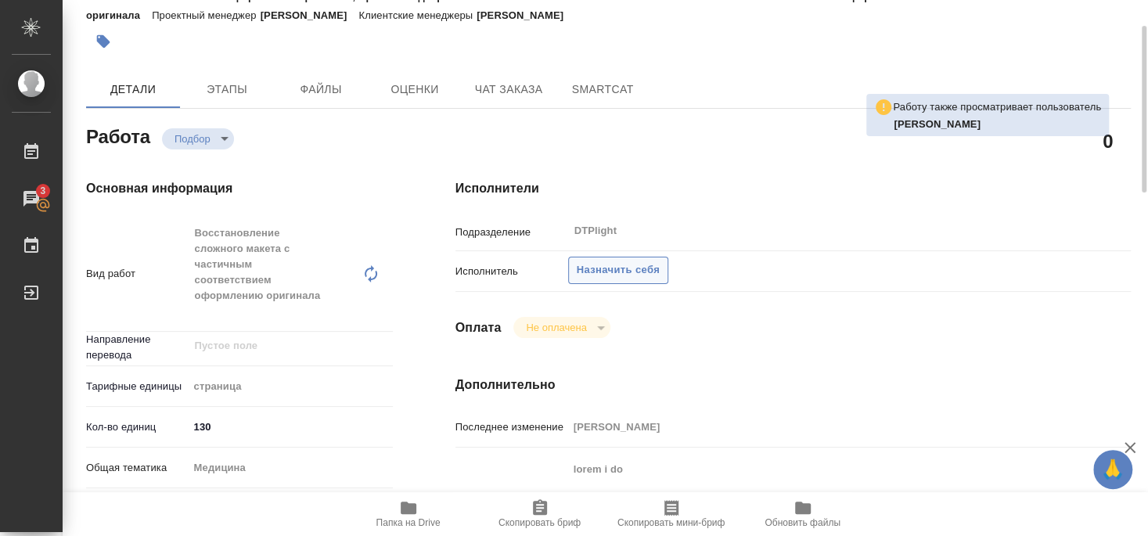
click at [616, 261] on span "Назначить себя" at bounding box center [618, 270] width 83 height 18
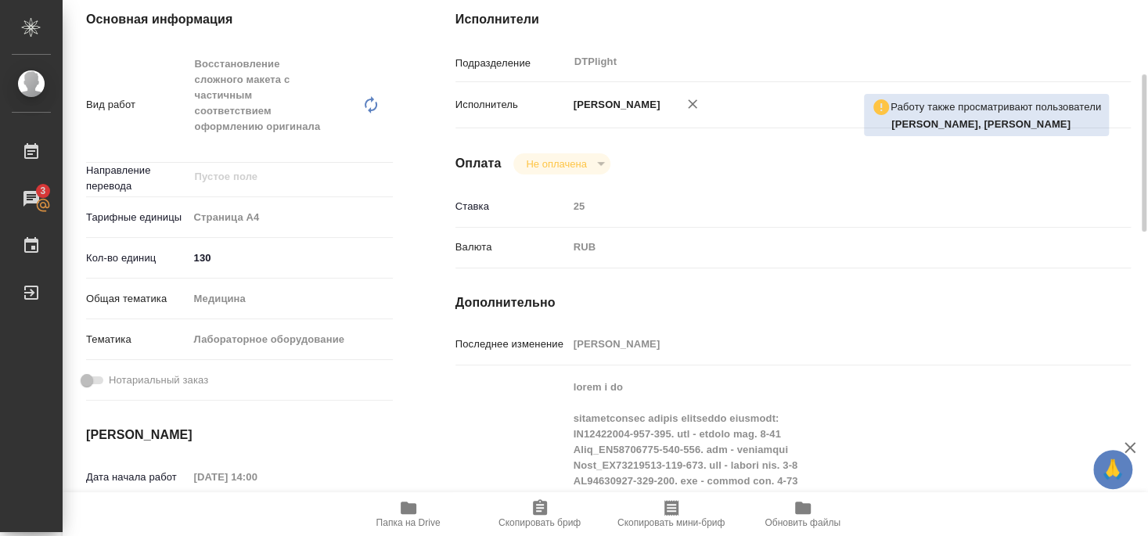
scroll to position [338, 0]
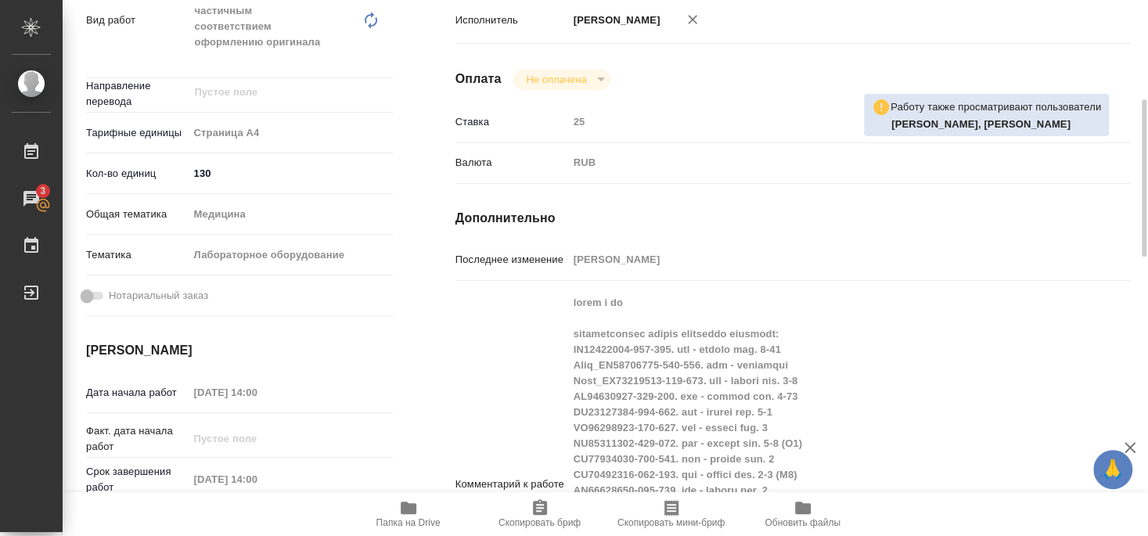
click at [404, 521] on span "Папка на Drive" at bounding box center [408, 522] width 64 height 11
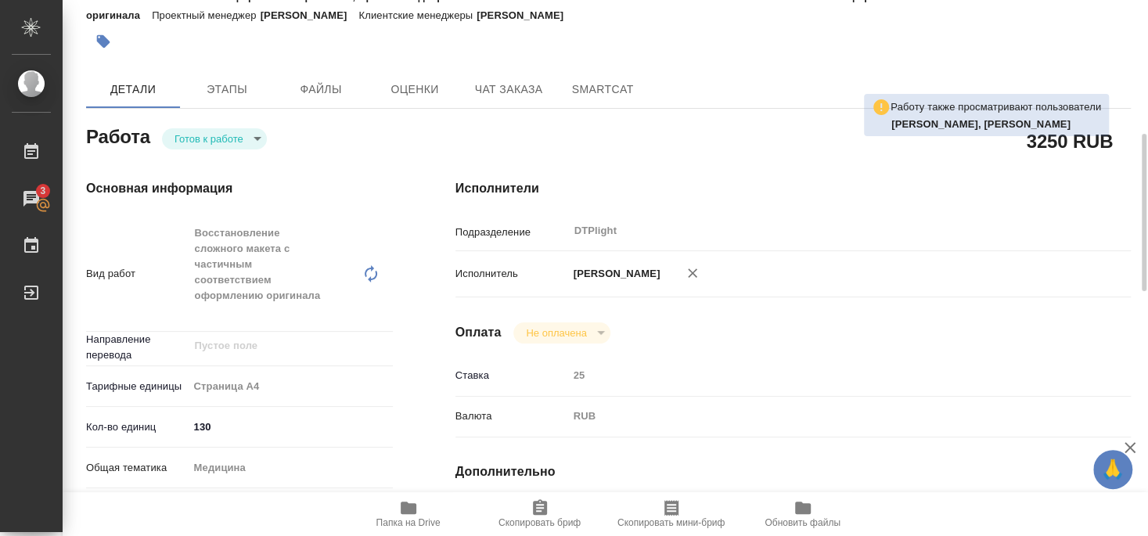
scroll to position [0, 0]
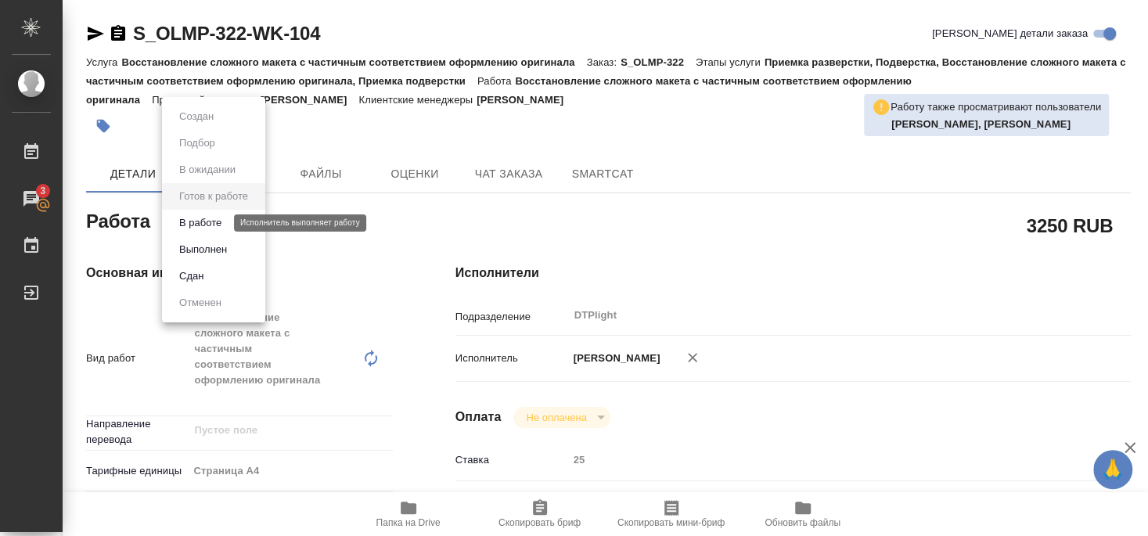
click at [218, 222] on button "В работе" at bounding box center [201, 222] width 52 height 17
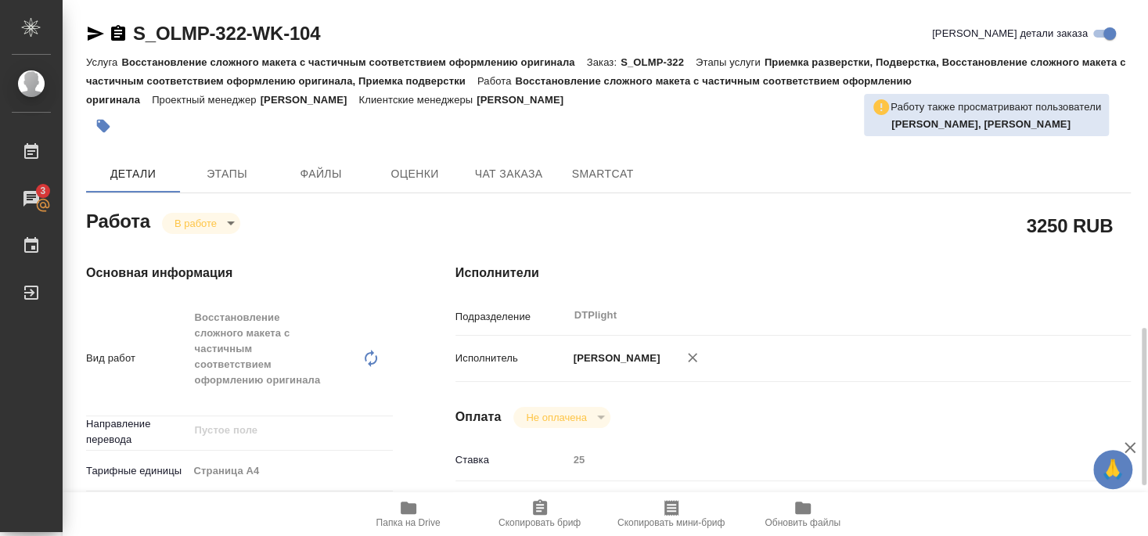
type textarea "x"
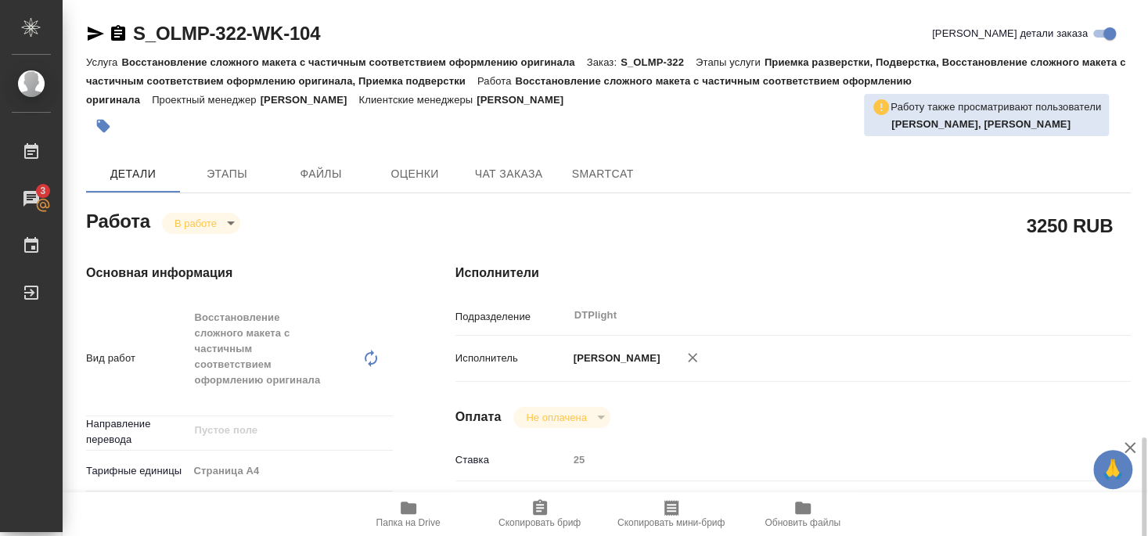
type textarea "x"
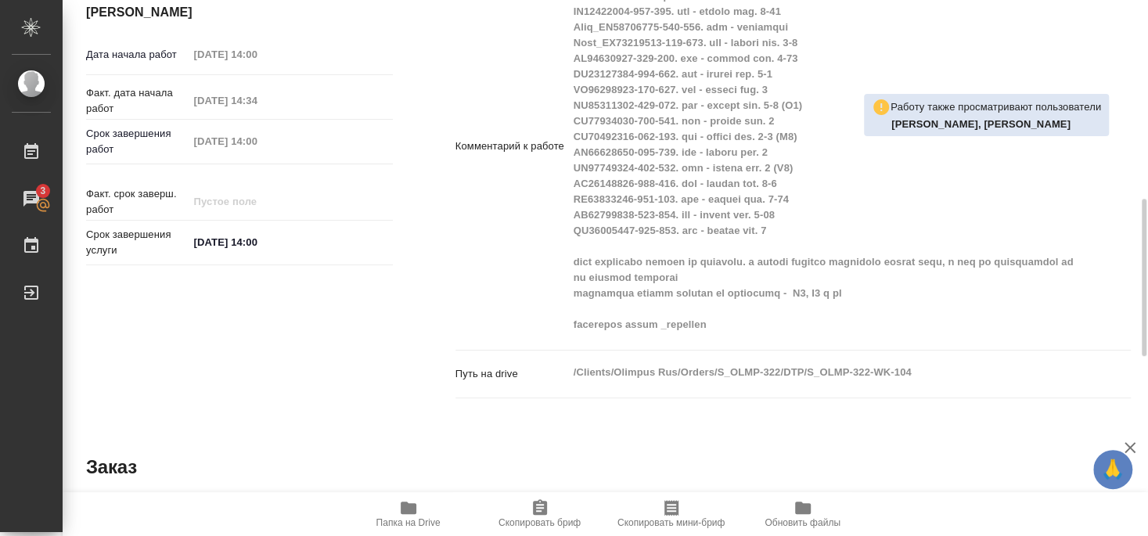
type textarea "x"
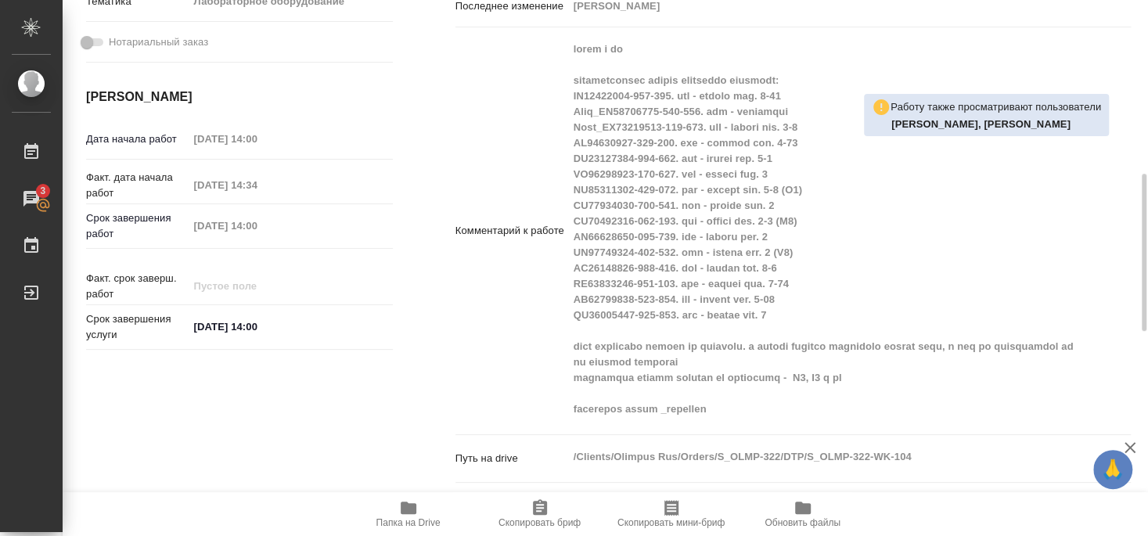
scroll to position [507, 0]
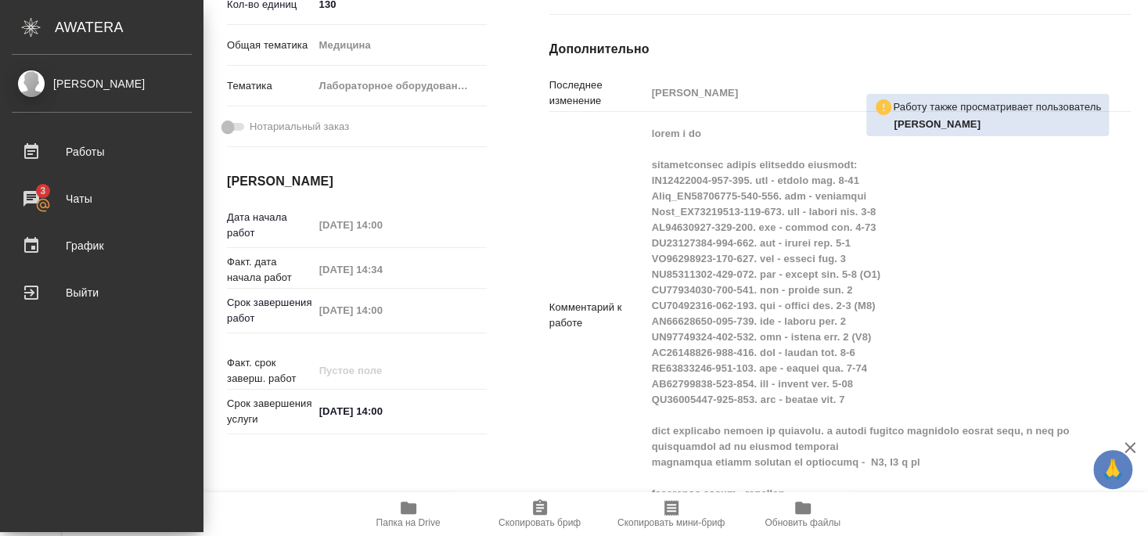
type textarea "x"
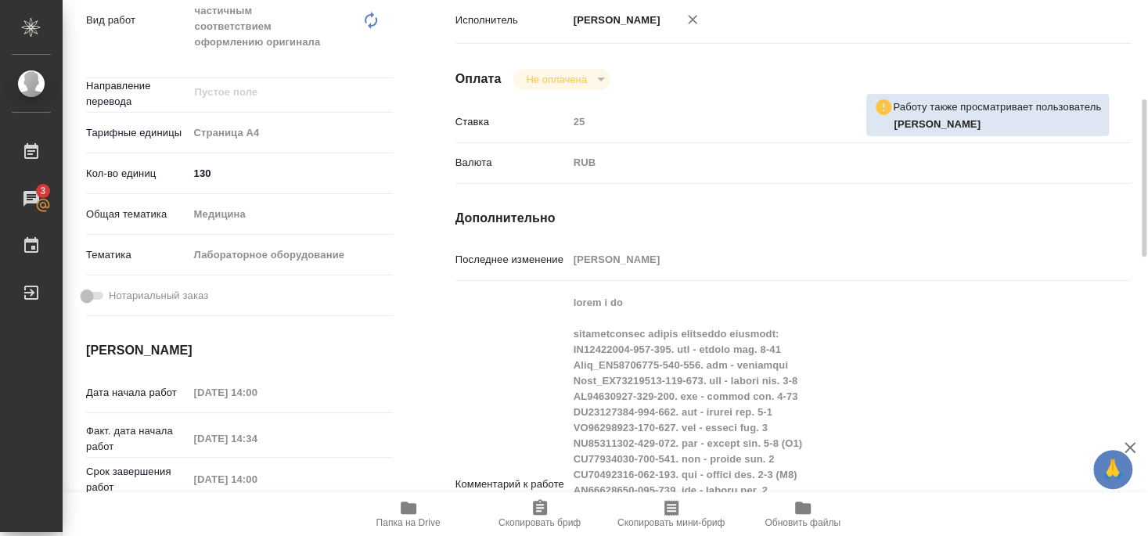
scroll to position [254, 0]
